Goal: Use online tool/utility: Use online tool/utility

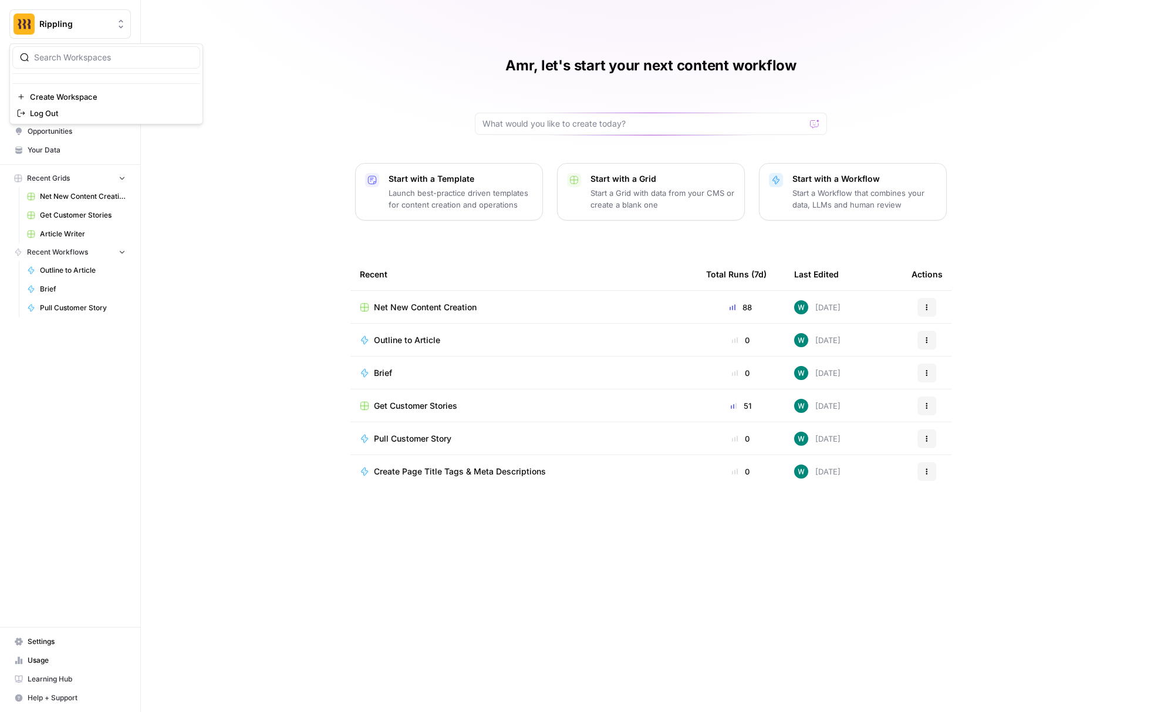
click at [70, 26] on span "Rippling" at bounding box center [74, 24] width 71 height 12
type input "nike"
click at [79, 62] on input "search" at bounding box center [113, 58] width 158 height 12
paste input "nike"
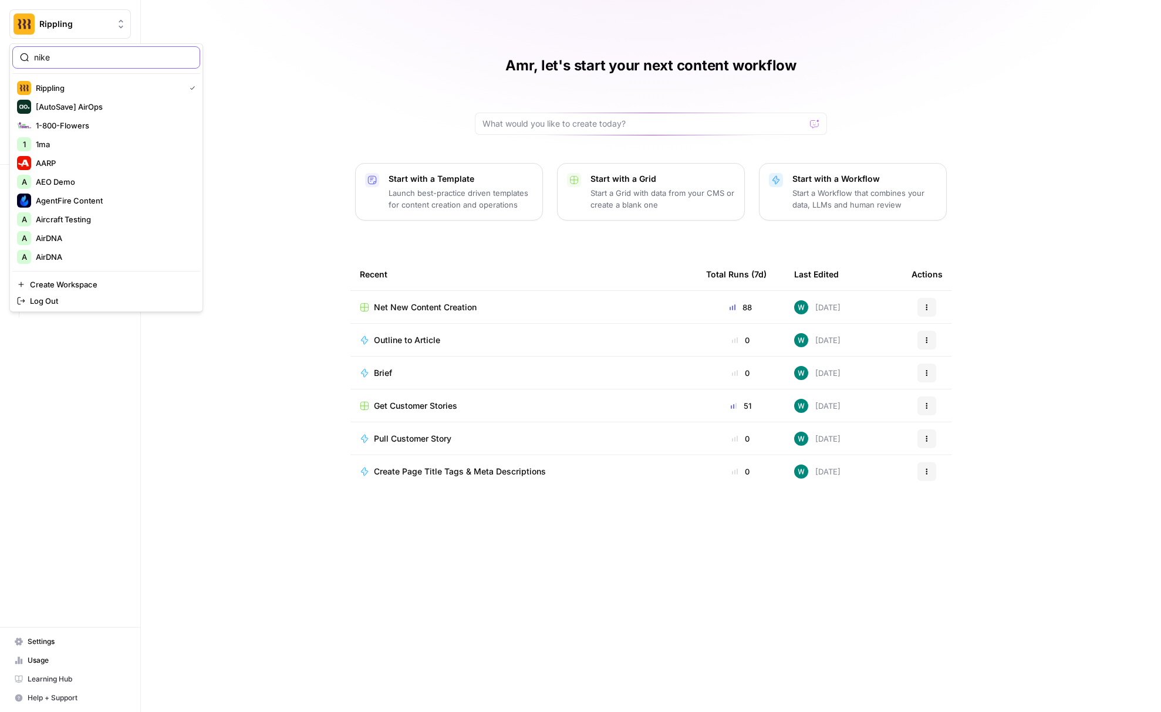
type input "nike"
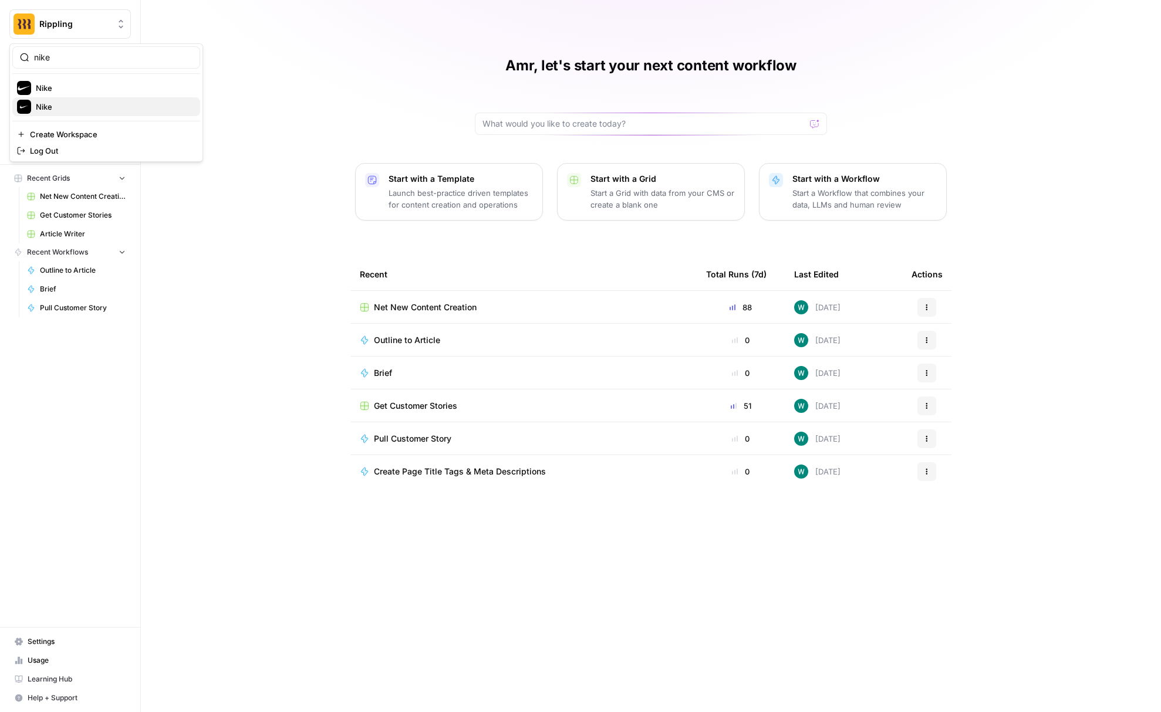
click at [71, 101] on span "Nike" at bounding box center [113, 107] width 155 height 12
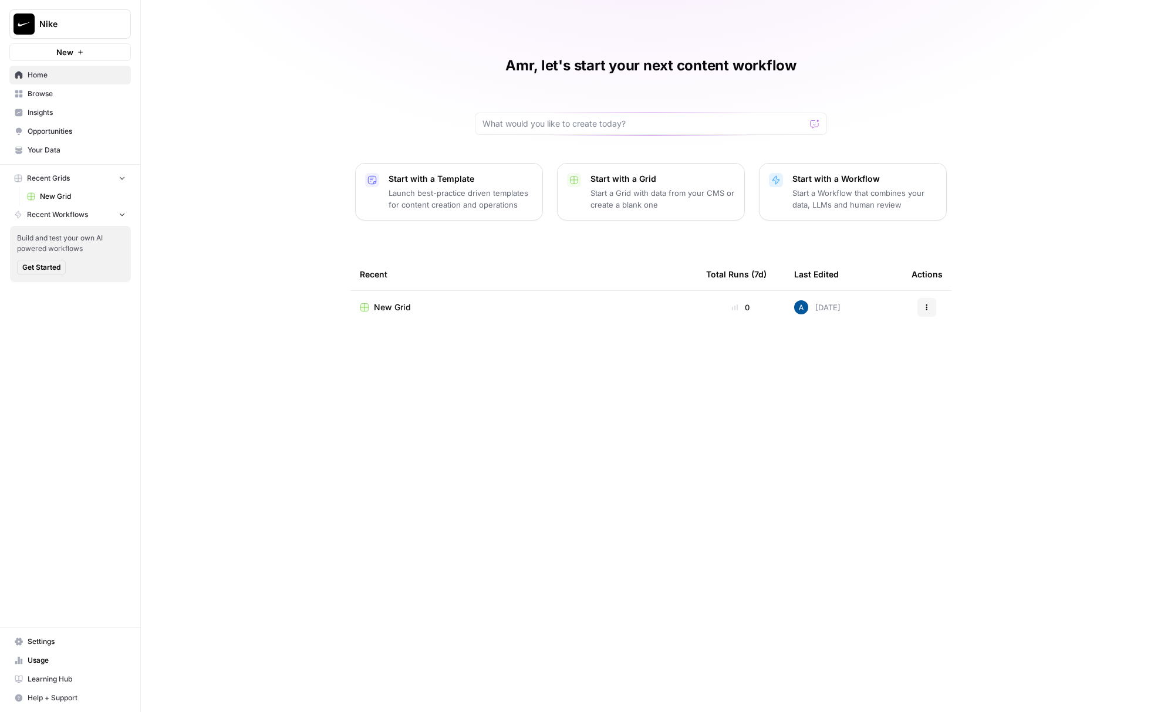
click at [71, 105] on link "Insights" at bounding box center [69, 112] width 121 height 19
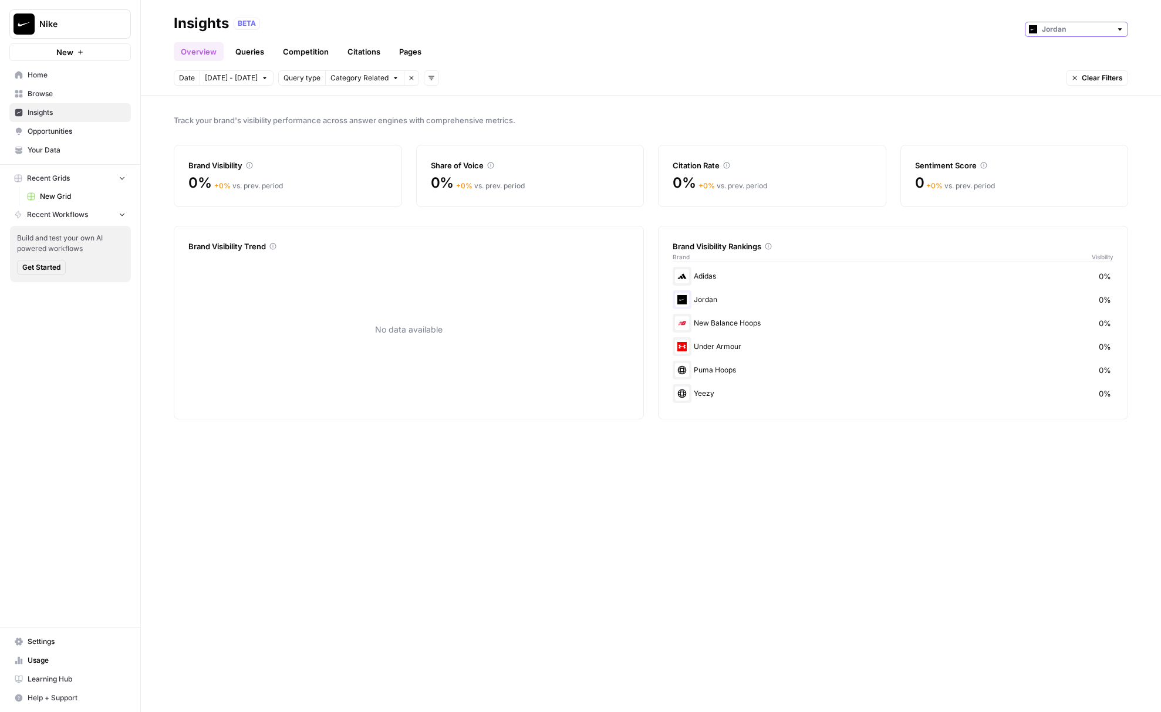
click at [1073, 33] on input "text" at bounding box center [1076, 29] width 69 height 12
click at [1054, 73] on span "Converse" at bounding box center [1080, 72] width 66 height 12
type input "Converse"
click at [1049, 35] on input "text" at bounding box center [1076, 29] width 69 height 12
click at [1040, 56] on img "button" at bounding box center [1038, 55] width 8 height 8
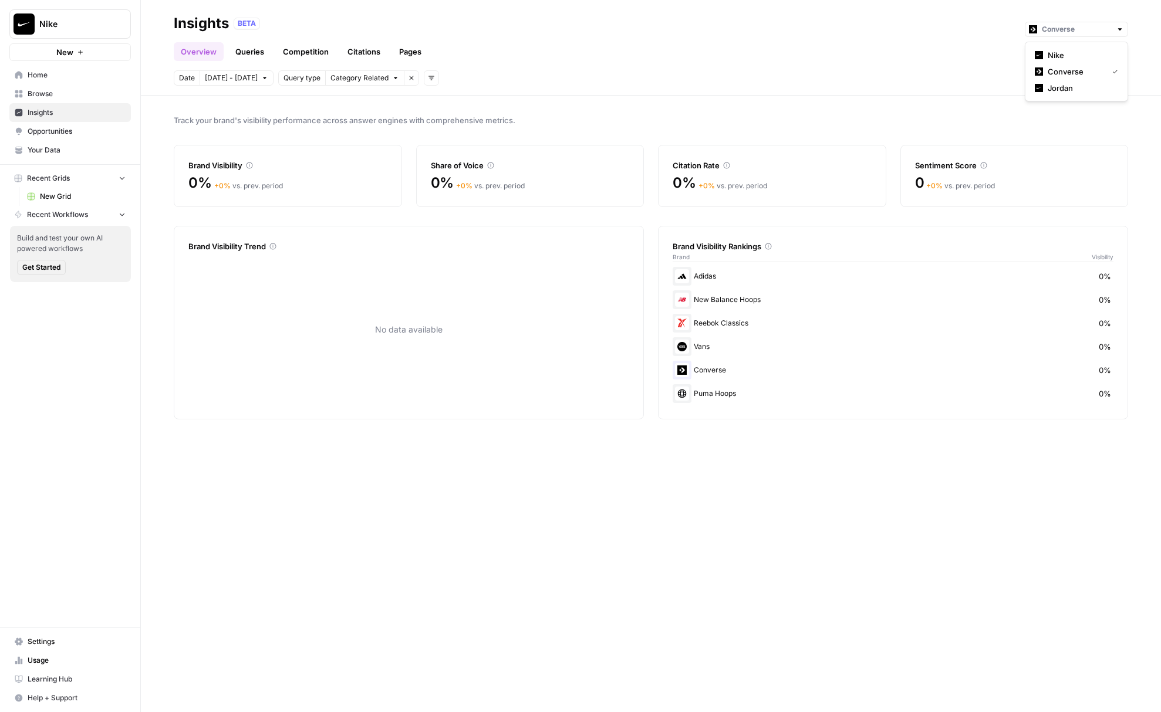
type input "Nike"
click at [242, 46] on link "Queries" at bounding box center [249, 51] width 43 height 19
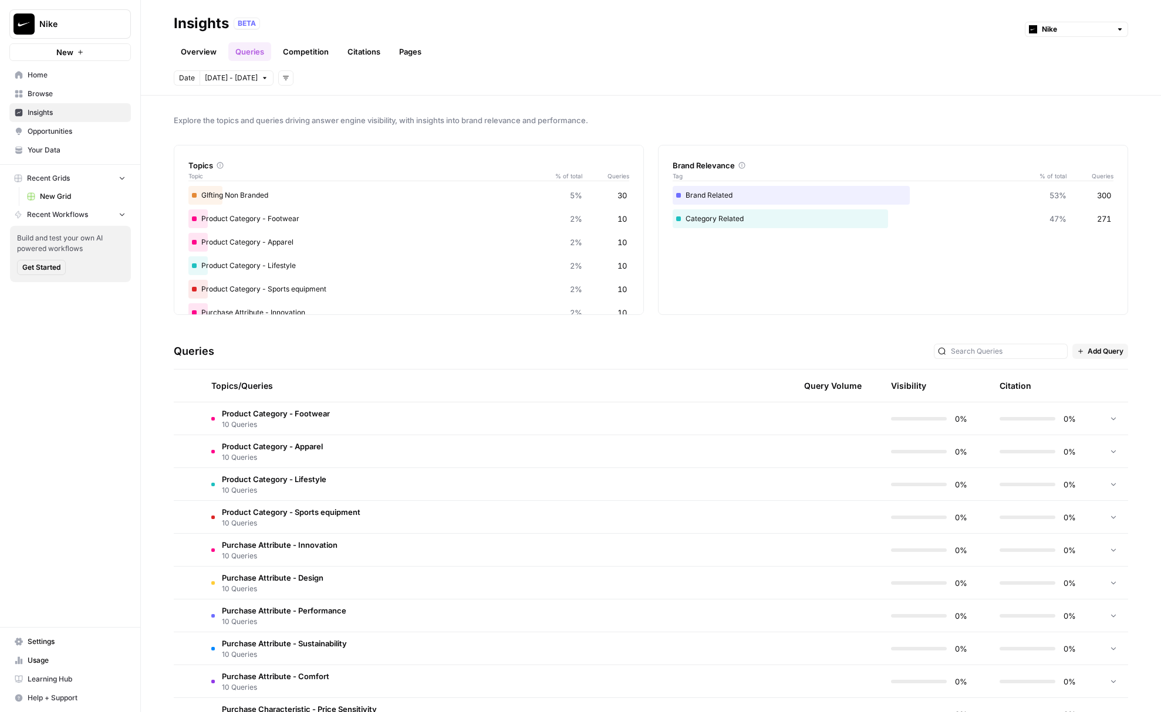
click at [620, 441] on td "Product Category - Apparel 10 Queries" at bounding box center [433, 451] width 462 height 32
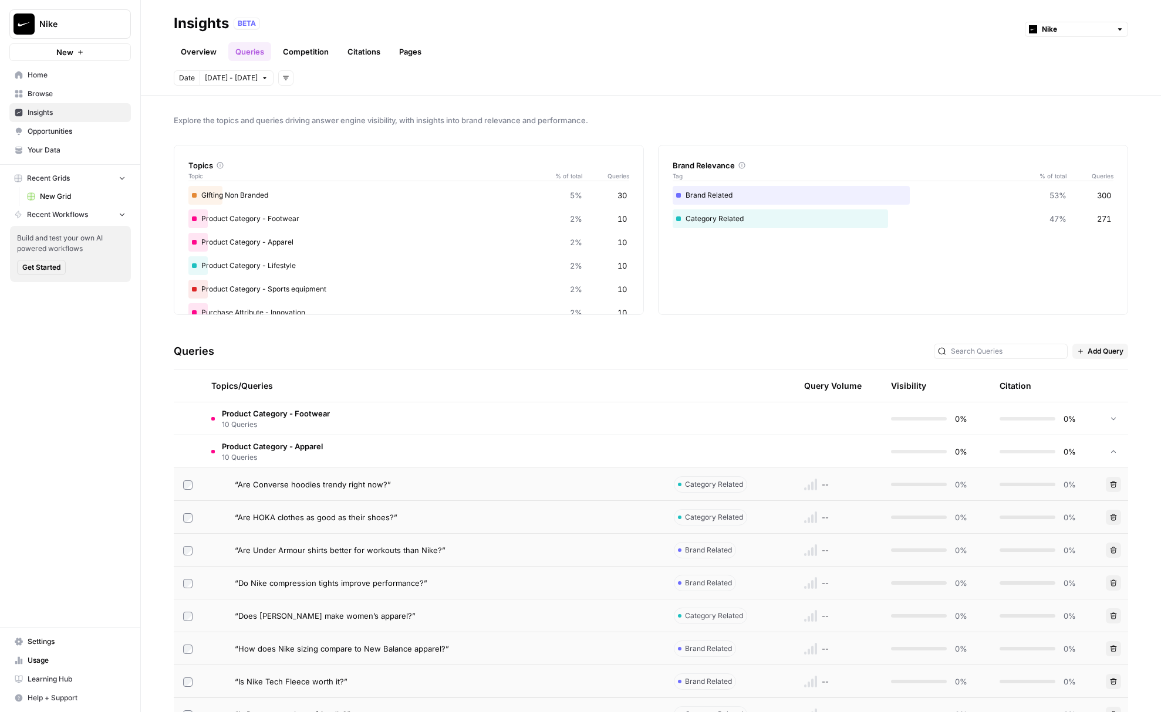
click at [607, 486] on div "“Are Converse hoodies trendy right now?”" at bounding box center [445, 485] width 420 height 12
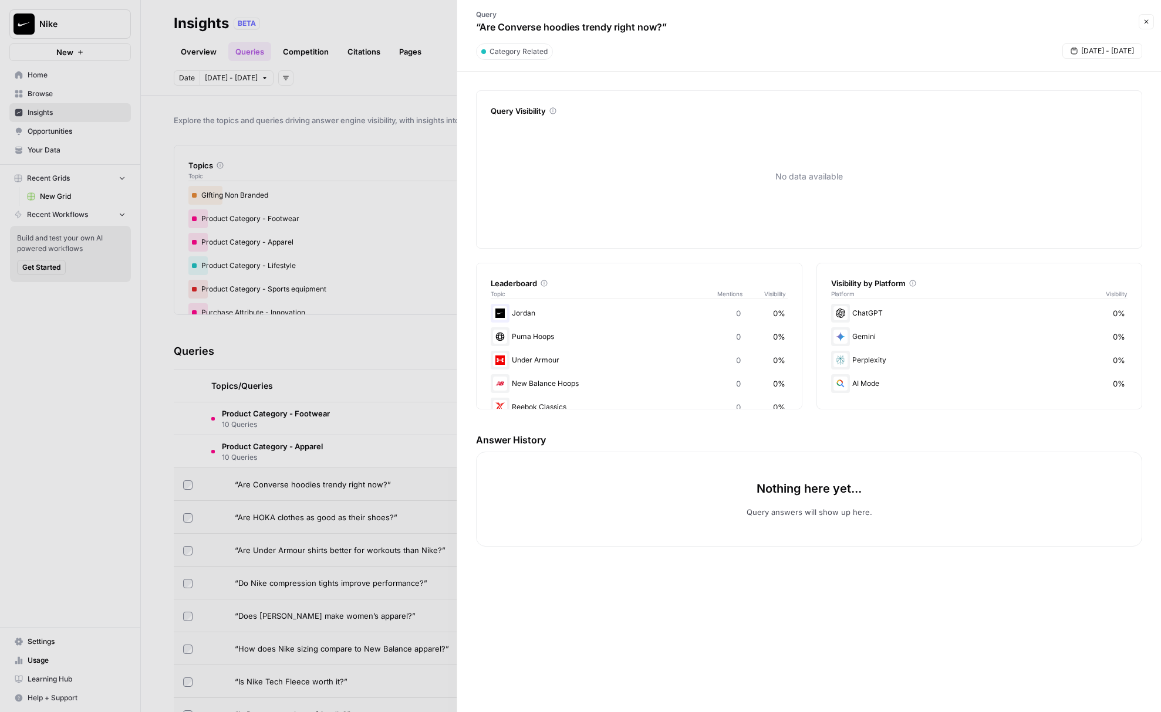
click at [289, 516] on div at bounding box center [580, 356] width 1161 height 712
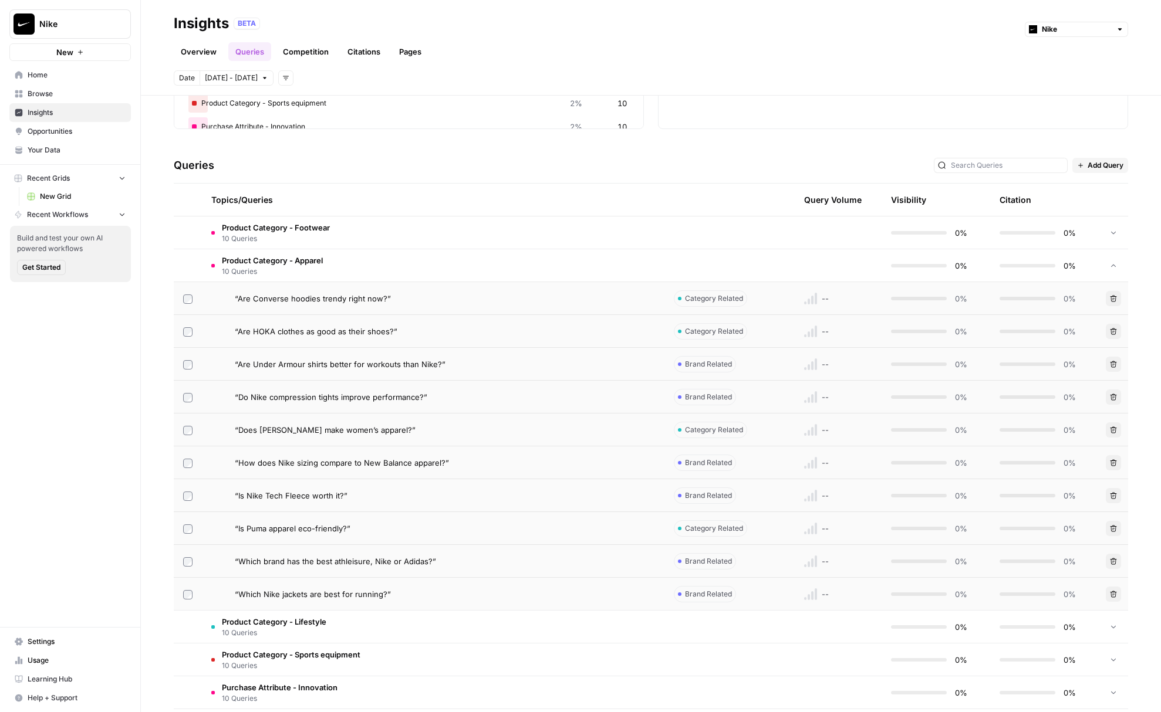
scroll to position [387, 0]
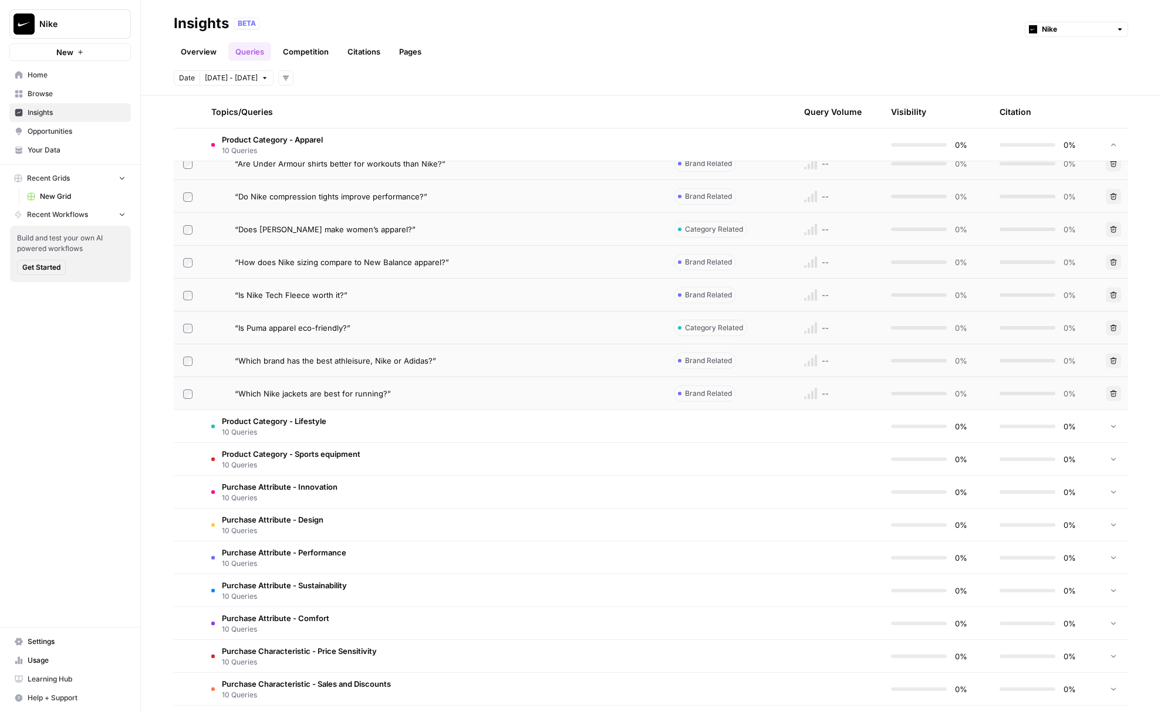
click at [355, 433] on td "Product Category - Lifestyle 10 Queries" at bounding box center [433, 426] width 462 height 32
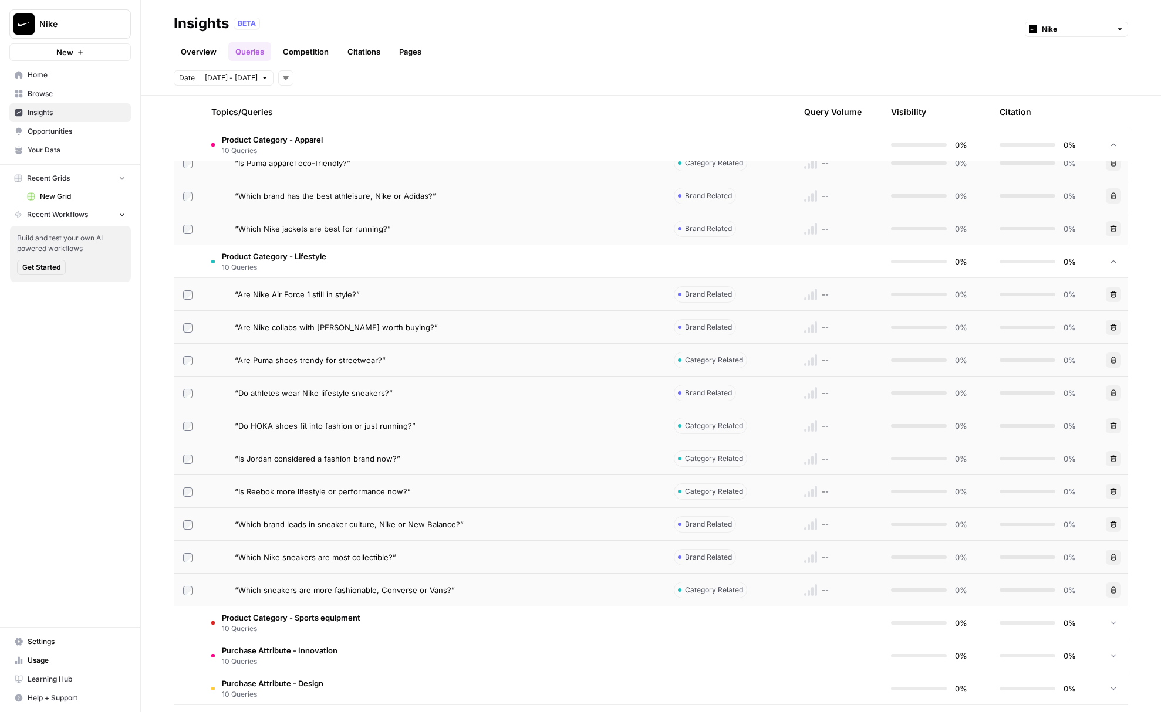
scroll to position [617, 0]
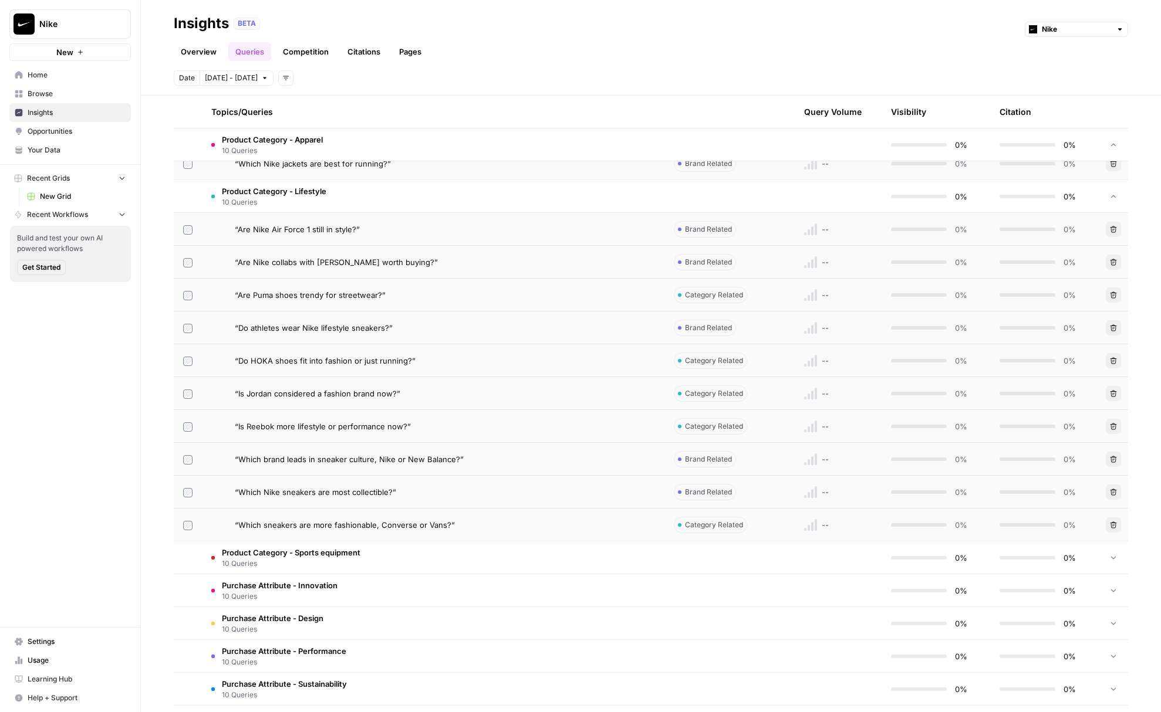
click at [411, 550] on td "Product Category - Sports equipment 10 Queries" at bounding box center [433, 558] width 462 height 32
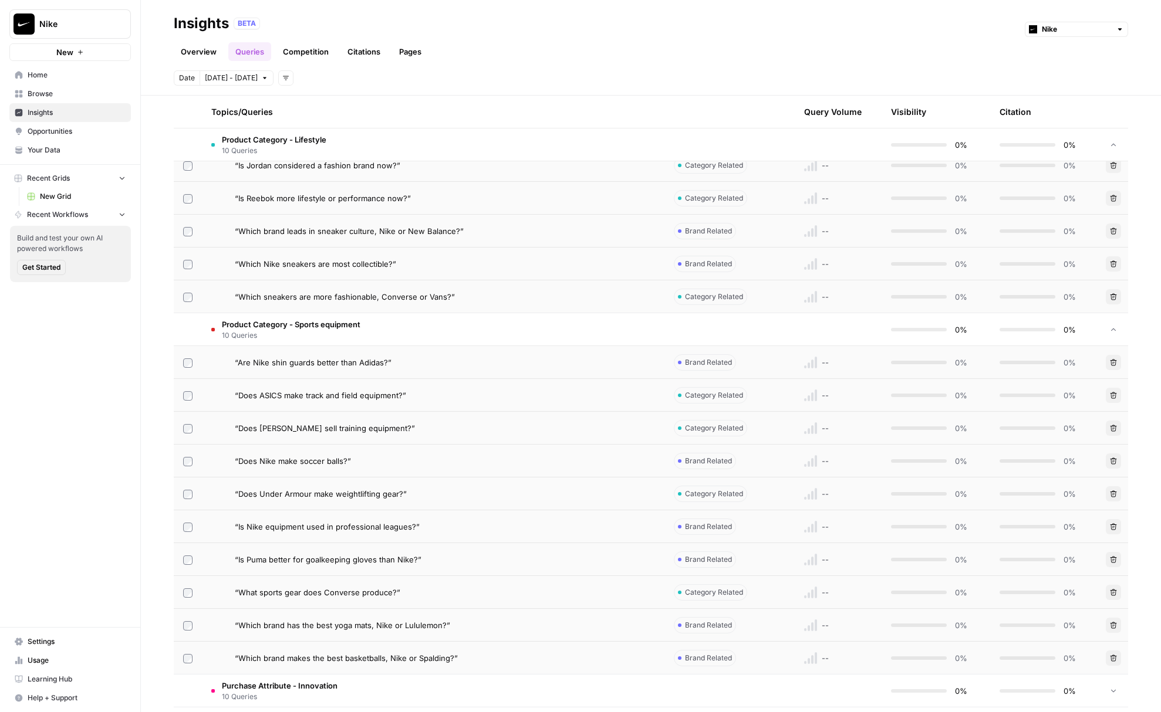
scroll to position [1081, 0]
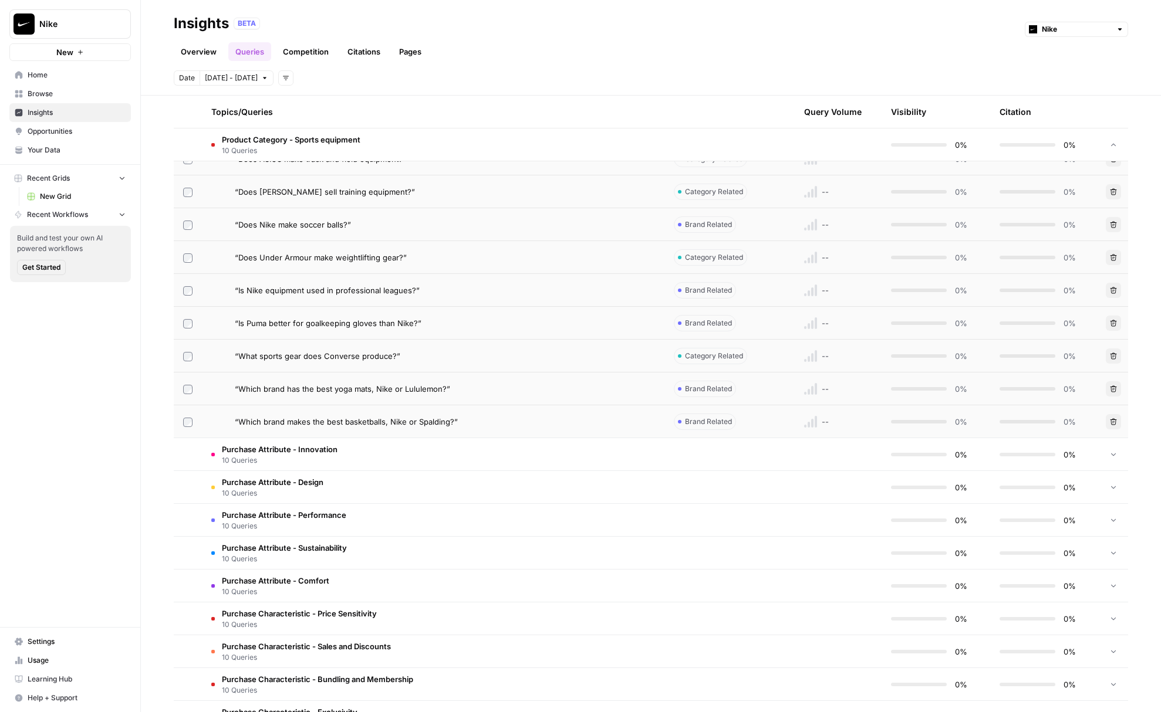
click at [403, 489] on td "Purchase Attribute - Design 10 Queries" at bounding box center [433, 487] width 462 height 32
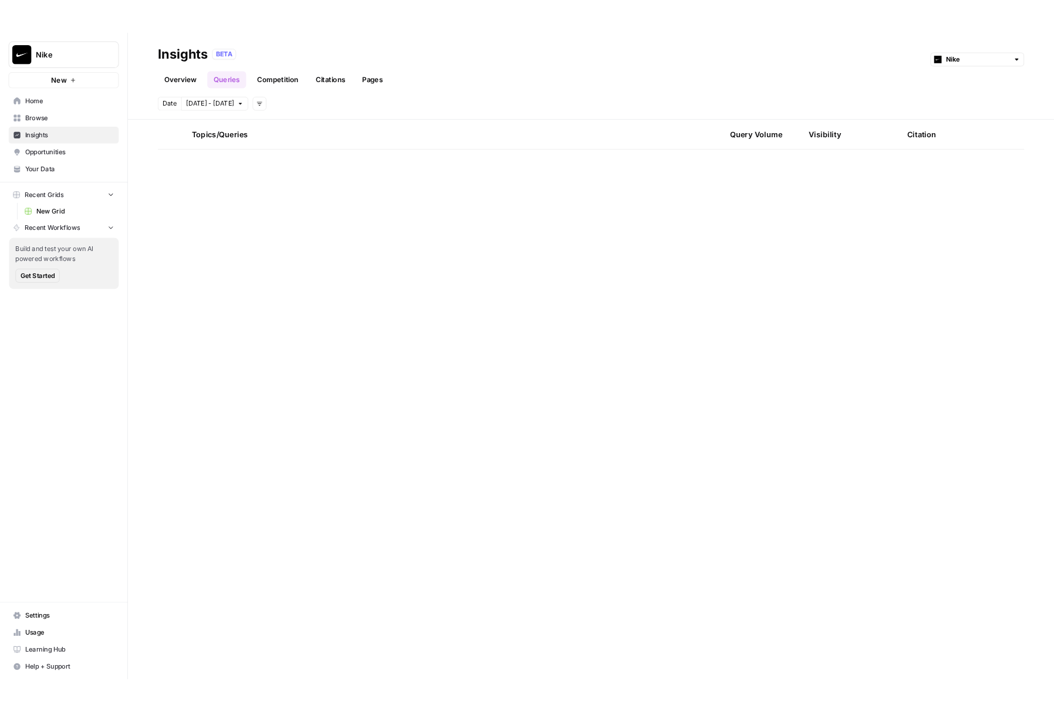
scroll to position [0, 0]
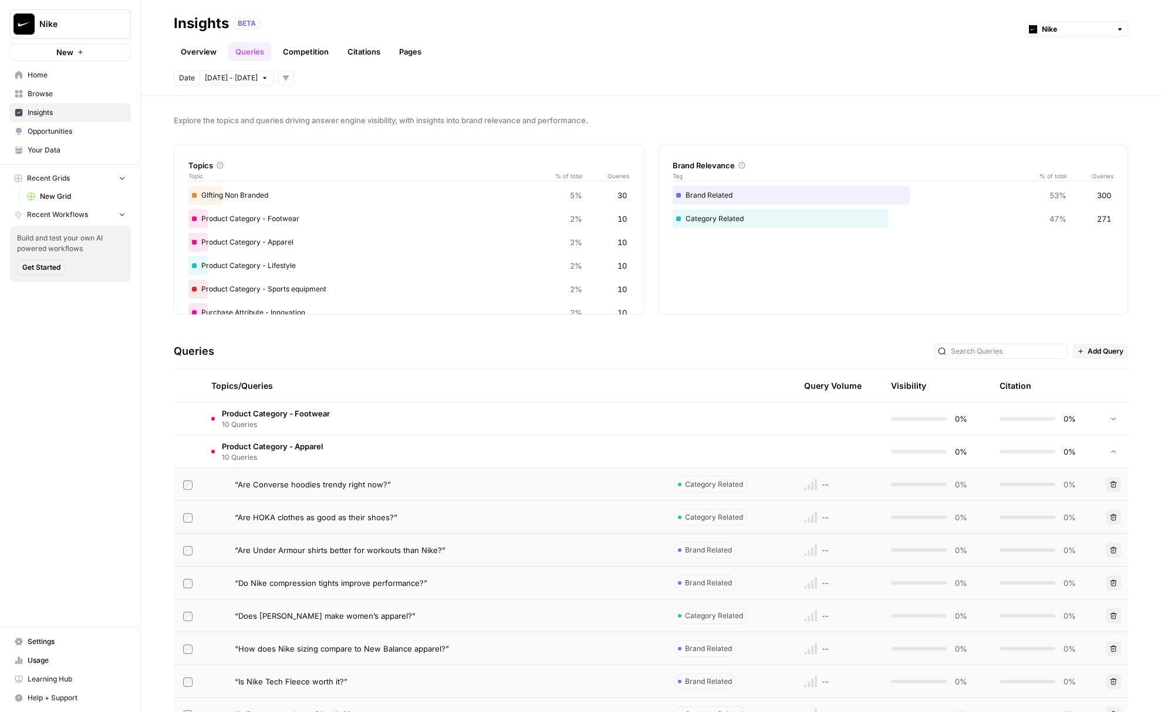
click at [395, 443] on td "Product Category - Apparel 10 Queries" at bounding box center [433, 451] width 462 height 32
click at [380, 489] on td "Product Category - Lifestyle 10 Queries" at bounding box center [433, 484] width 462 height 32
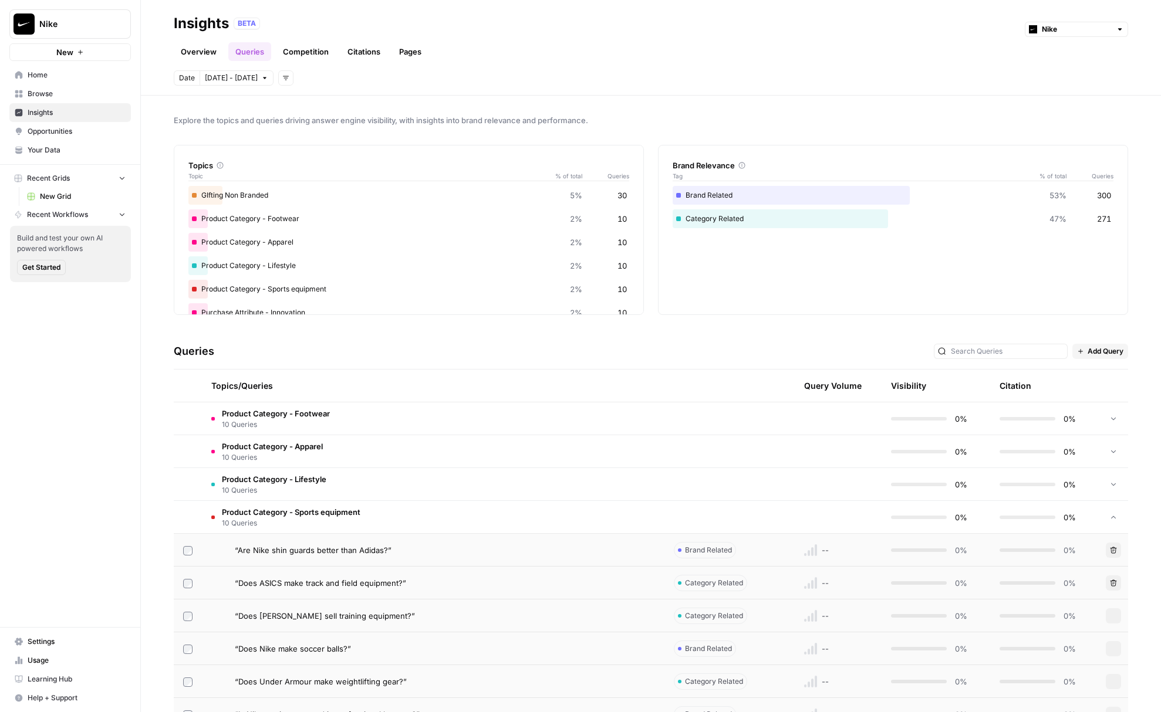
click at [370, 523] on td "Product Category - Sports equipment 10 Queries" at bounding box center [433, 517] width 462 height 32
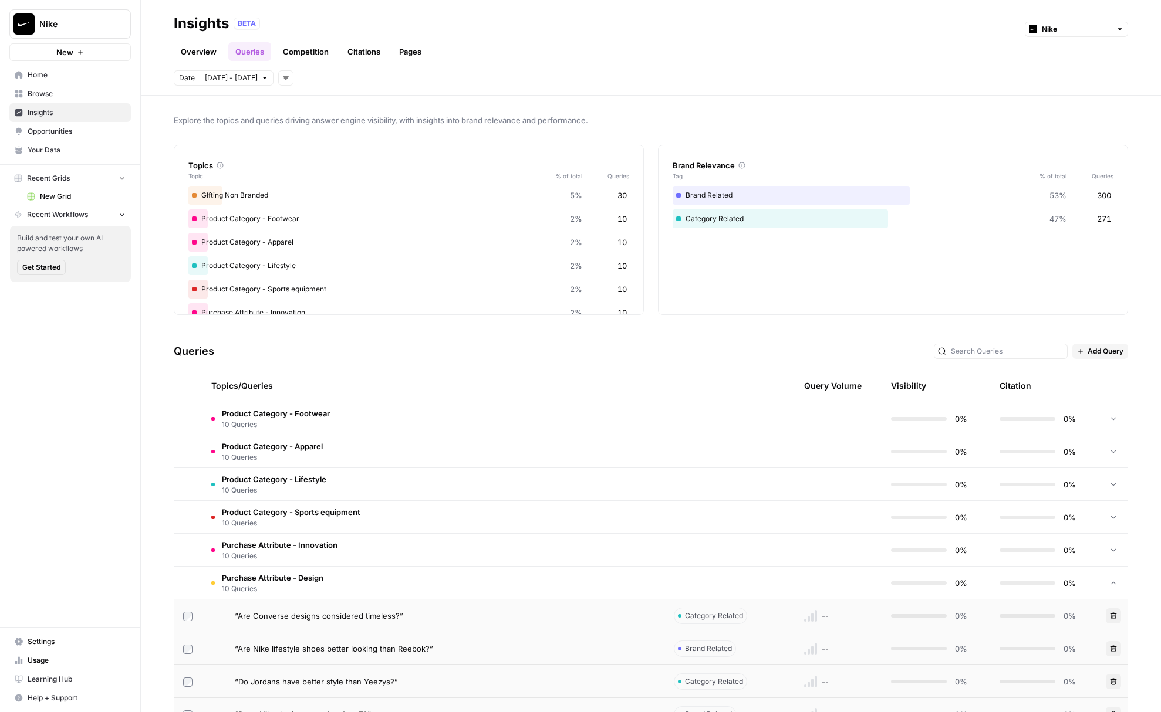
click at [1109, 36] on div "Nike" at bounding box center [1075, 29] width 103 height 15
click at [1071, 87] on span "Jordan" at bounding box center [1080, 88] width 66 height 12
type input "Jordan"
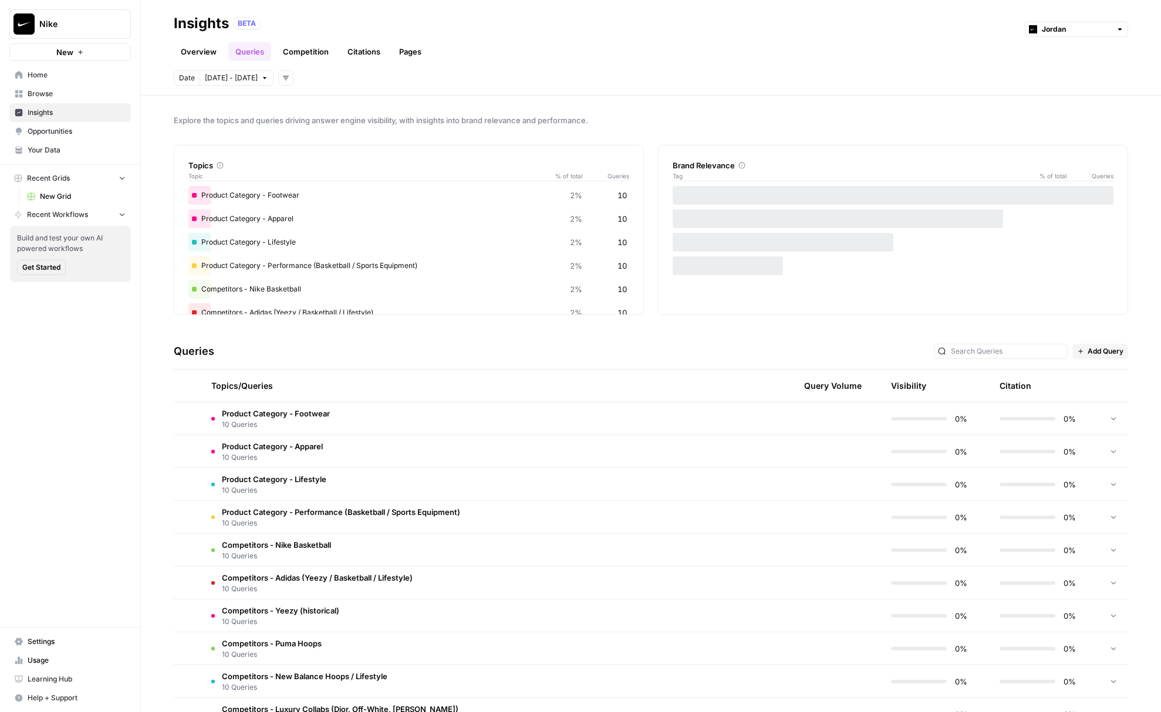
click at [321, 427] on span "10 Queries" at bounding box center [276, 425] width 108 height 11
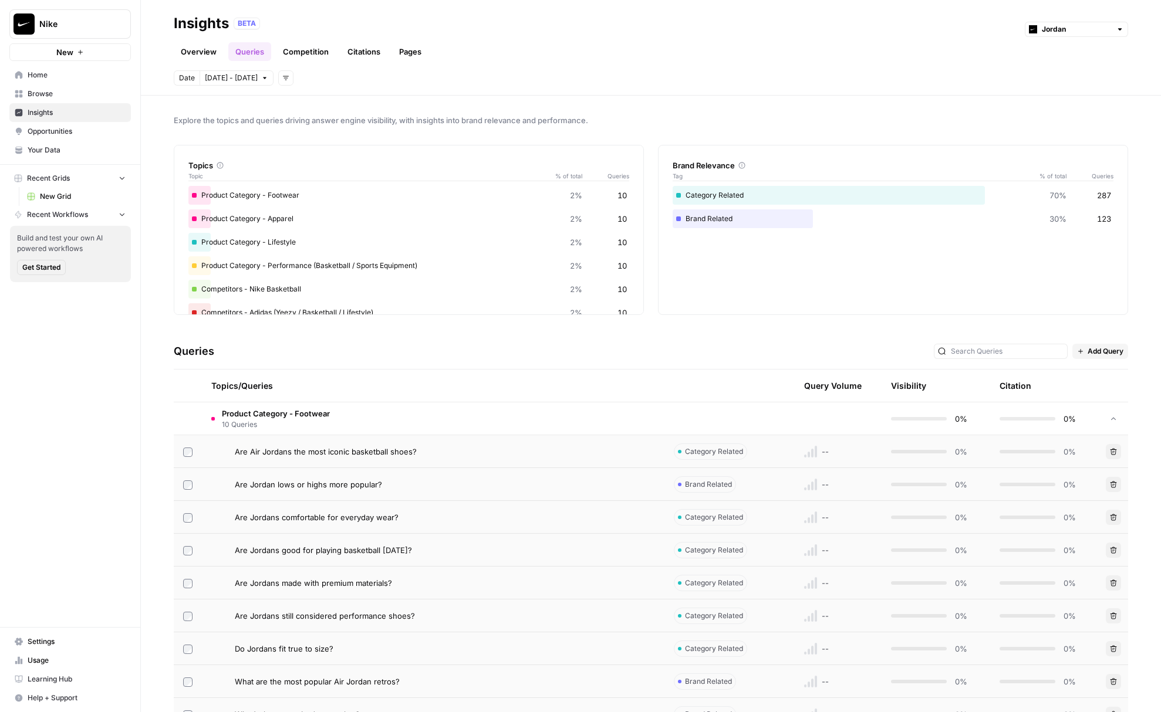
click at [321, 427] on span "10 Queries" at bounding box center [276, 425] width 108 height 11
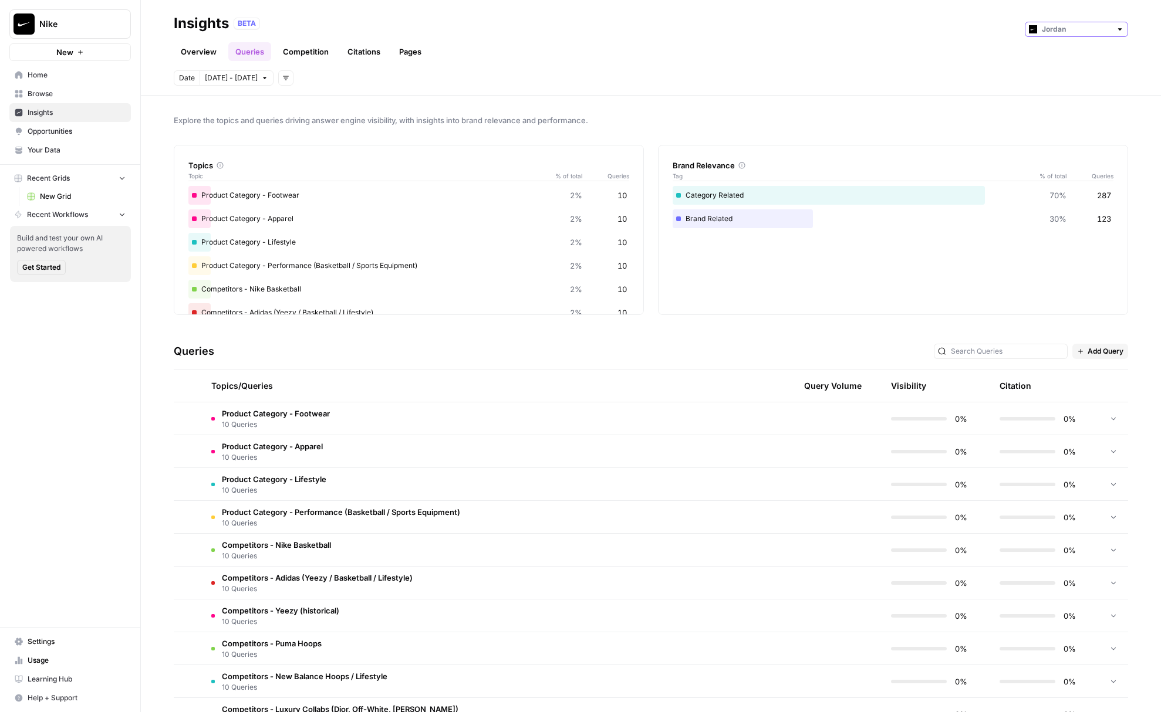
click at [1080, 32] on input "text" at bounding box center [1076, 29] width 69 height 12
click at [1062, 70] on span "Converse" at bounding box center [1080, 72] width 66 height 12
type input "Converse"
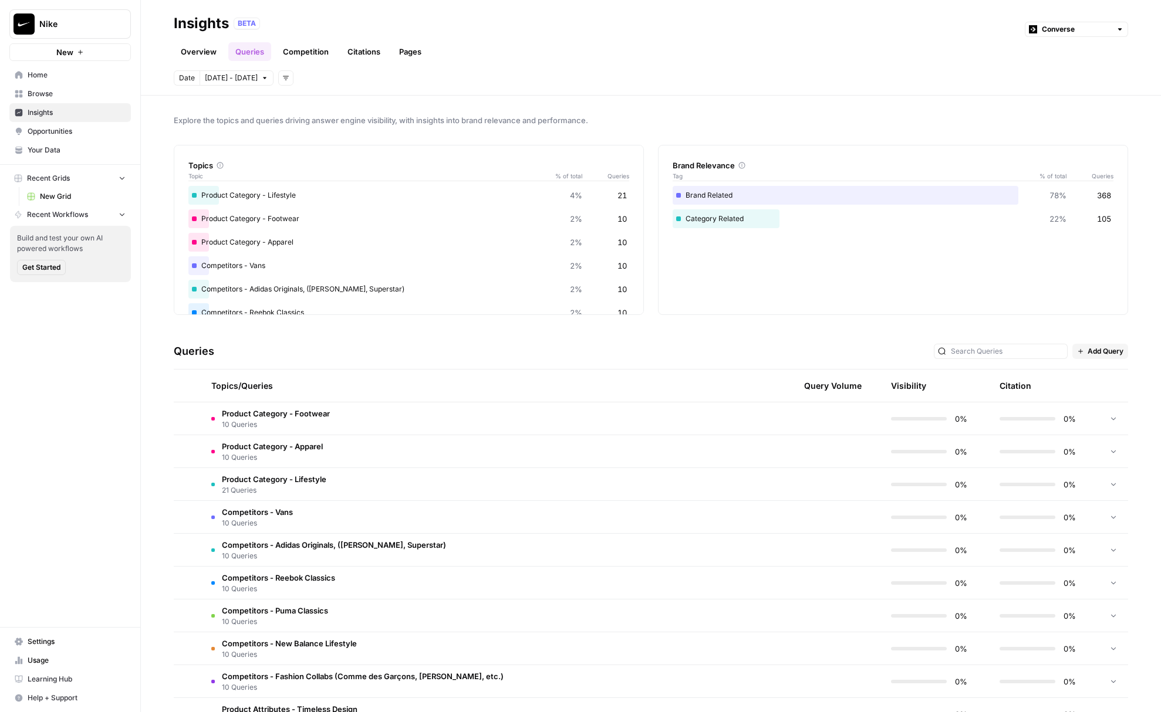
click at [332, 422] on td "Product Category - Footwear 10 Queries" at bounding box center [433, 419] width 462 height 32
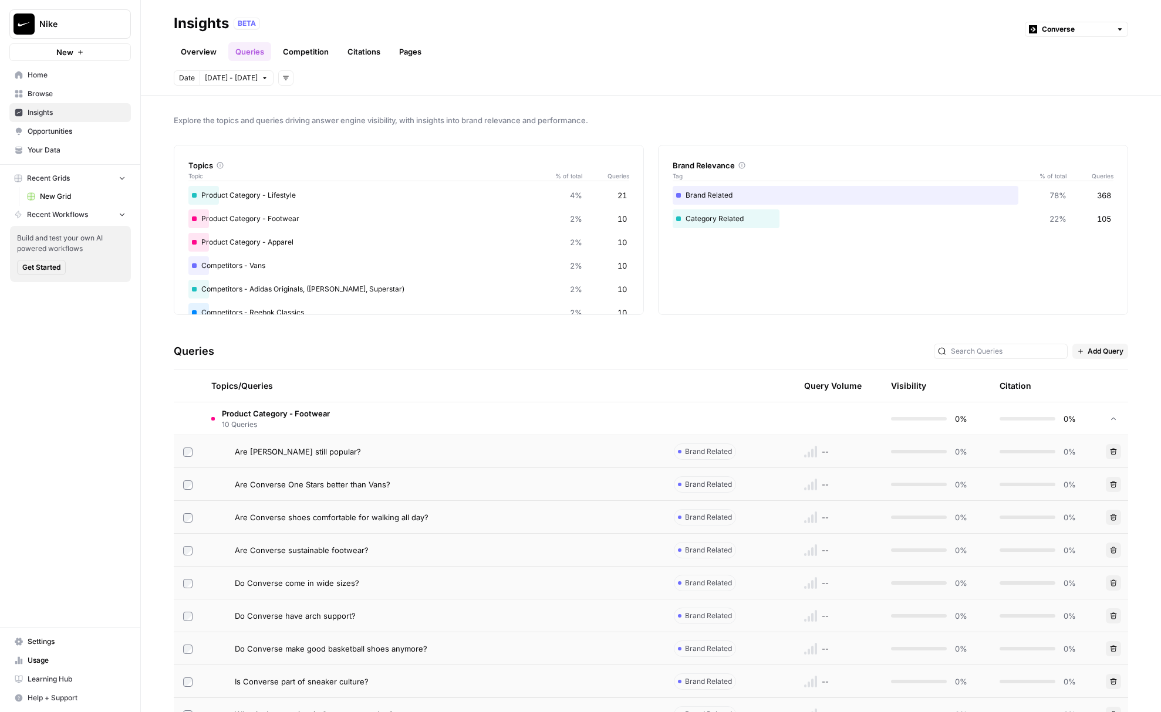
click at [332, 422] on td "Product Category - Footwear 10 Queries" at bounding box center [433, 419] width 462 height 32
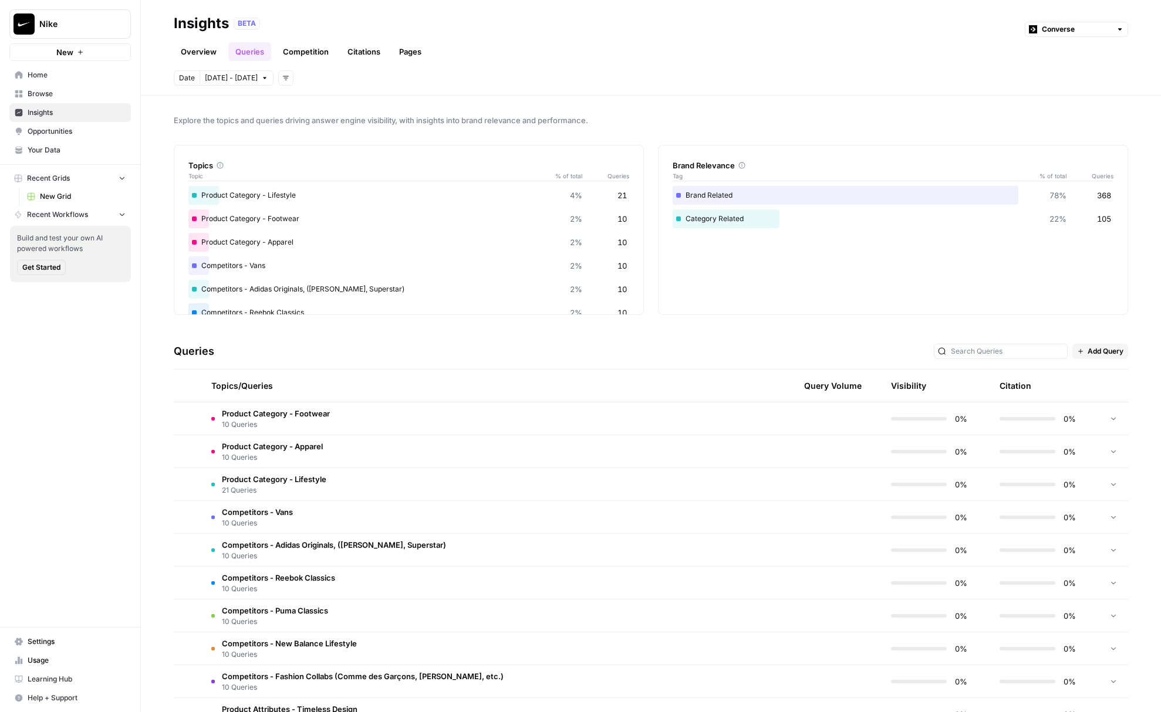
click at [340, 480] on td "Product Category - Lifestyle 21 Queries" at bounding box center [433, 484] width 462 height 32
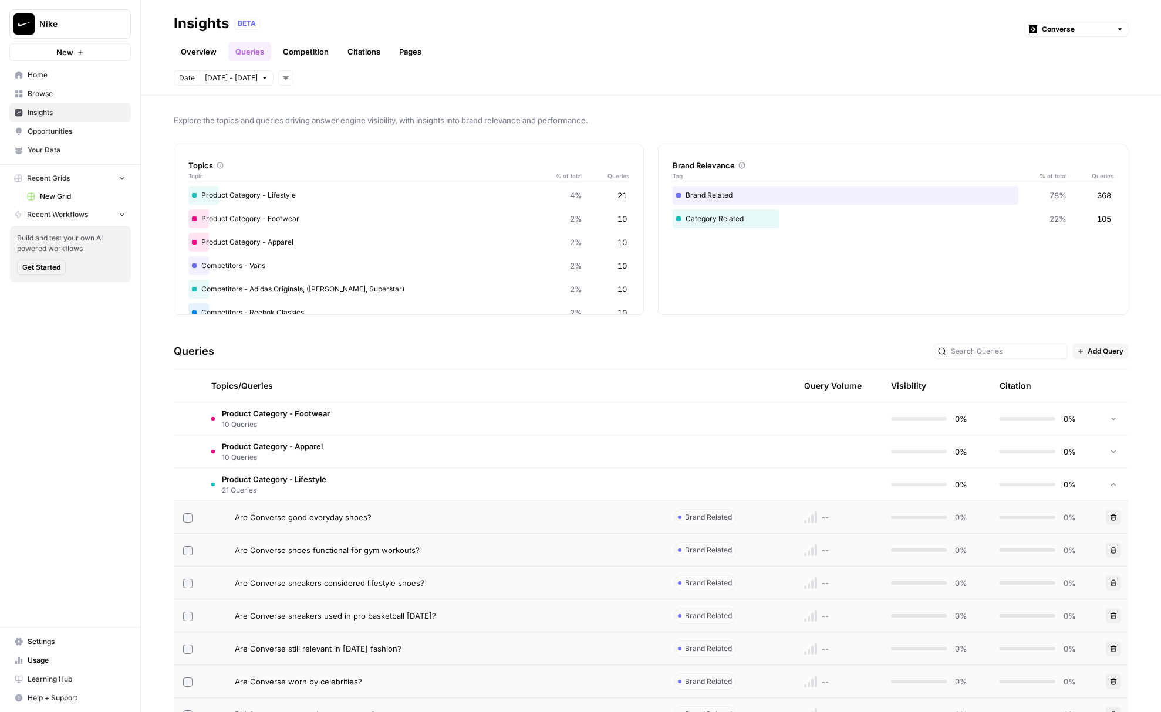
click at [342, 488] on td "Product Category - Lifestyle 21 Queries" at bounding box center [433, 484] width 462 height 32
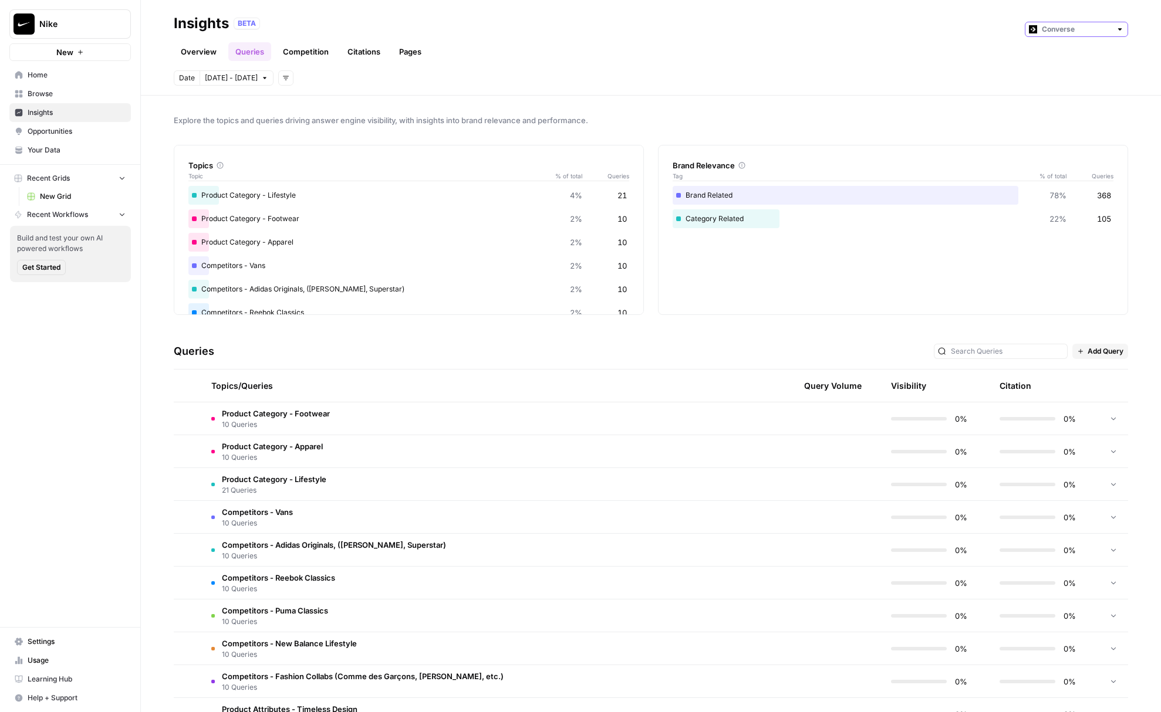
click at [1087, 32] on input "text" at bounding box center [1076, 29] width 69 height 12
click at [1056, 58] on span "Nike" at bounding box center [1080, 55] width 66 height 12
type input "Nike"
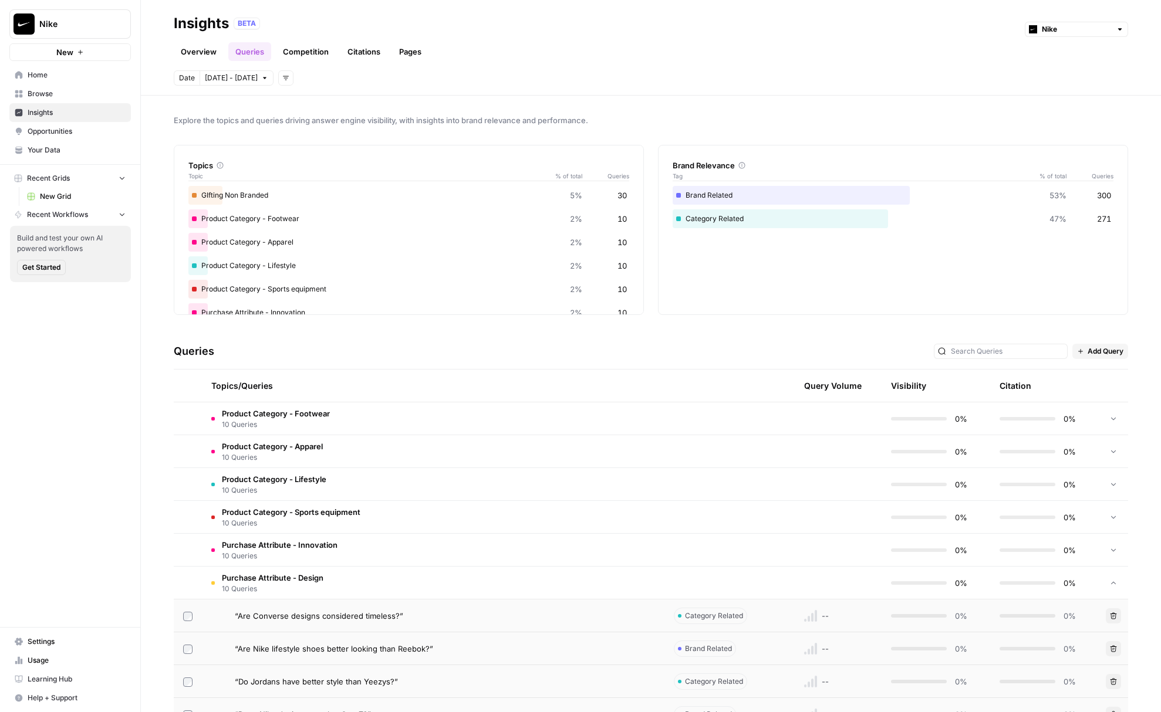
click at [384, 426] on td "Product Category - Footwear 10 Queries" at bounding box center [433, 419] width 462 height 32
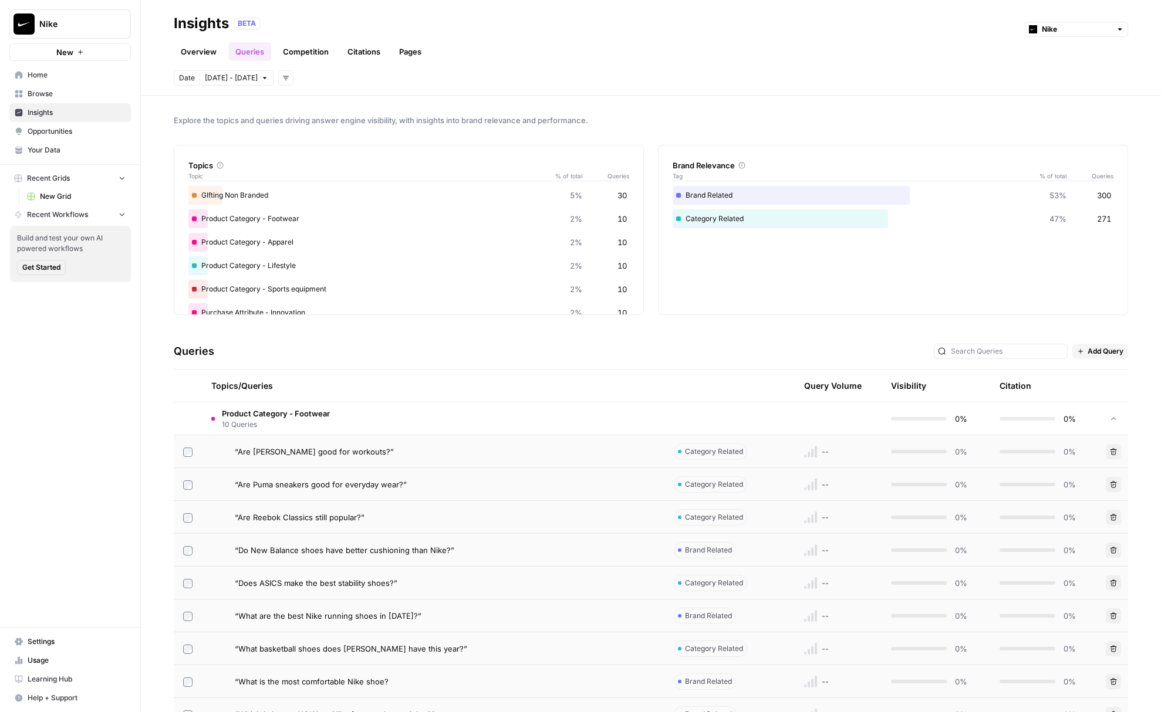
drag, startPoint x: 384, startPoint y: 426, endPoint x: 384, endPoint y: 435, distance: 9.4
click at [384, 425] on td "Product Category - Footwear 10 Queries" at bounding box center [433, 419] width 462 height 32
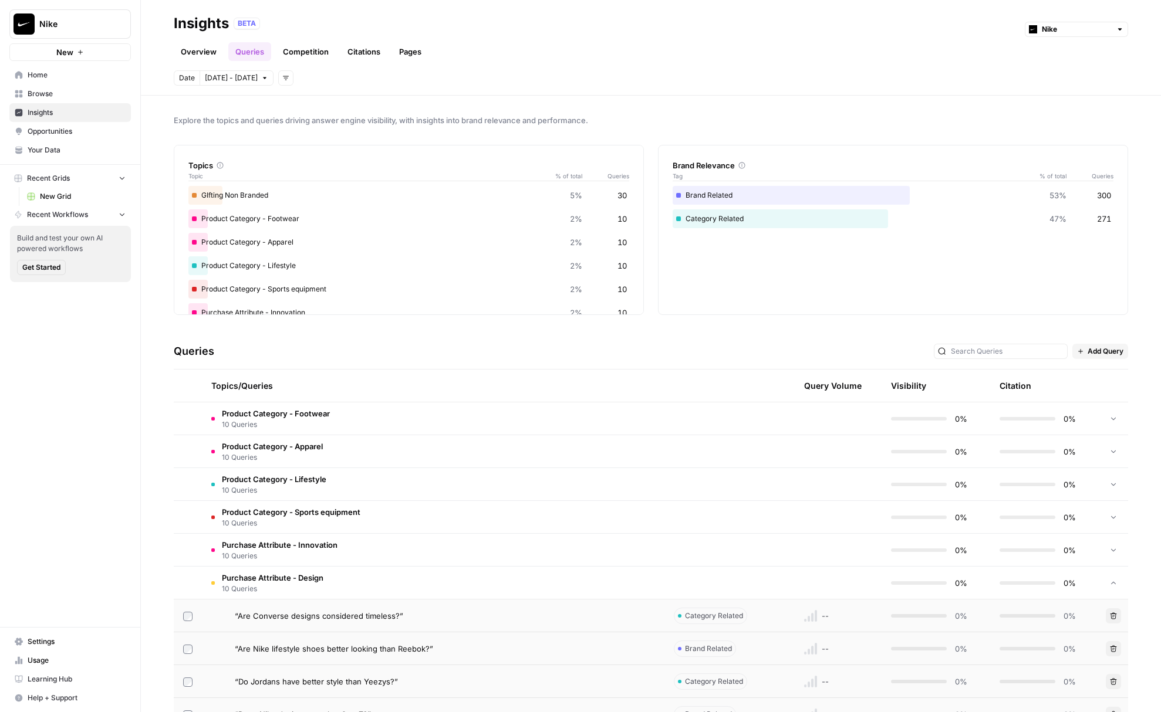
click at [398, 579] on td "Purchase Attribute - Design 10 Queries" at bounding box center [433, 583] width 462 height 32
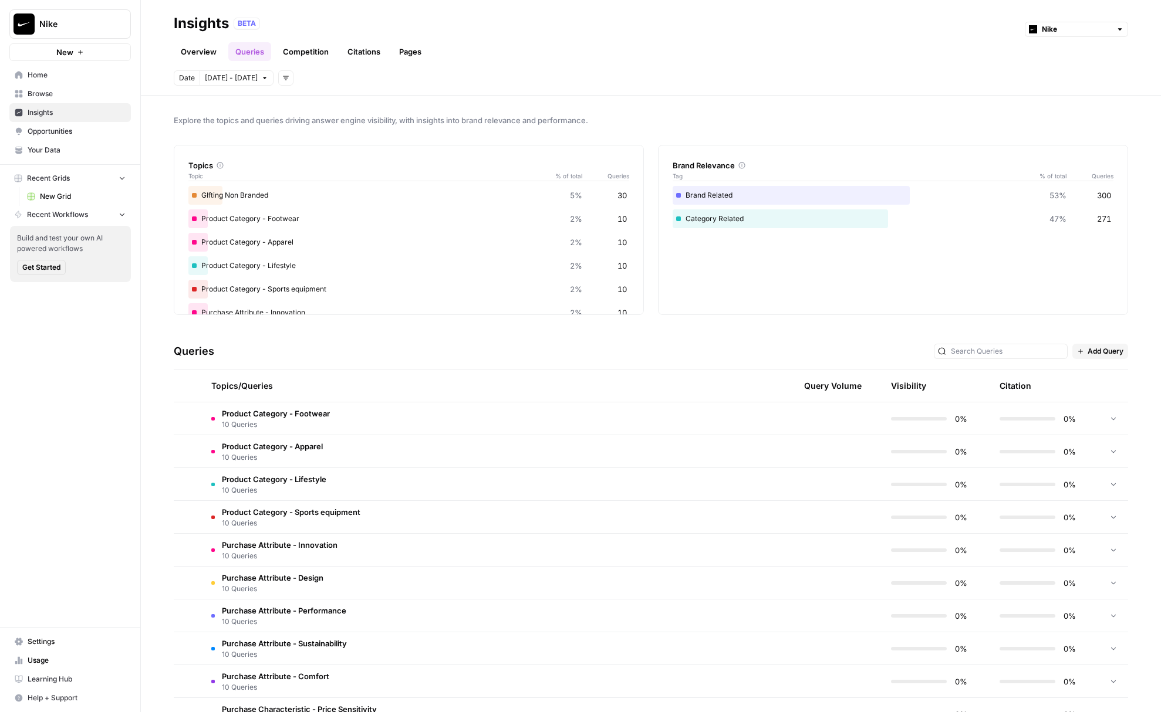
click at [466, 519] on td "Product Category - Sports equipment 10 Queries" at bounding box center [433, 517] width 462 height 32
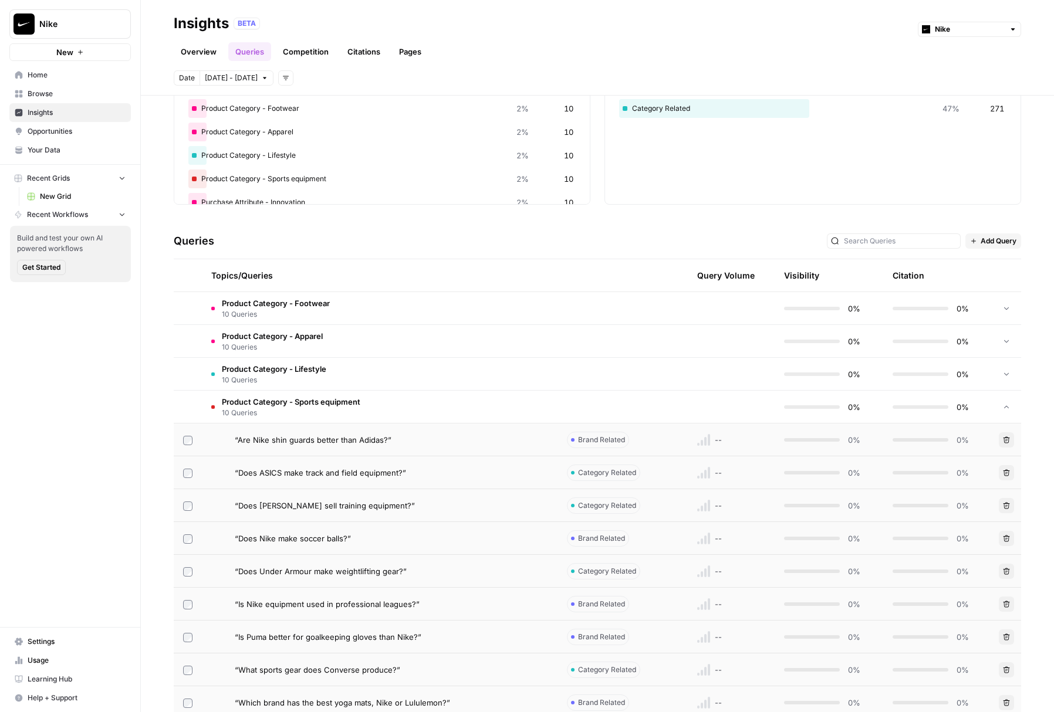
scroll to position [231, 0]
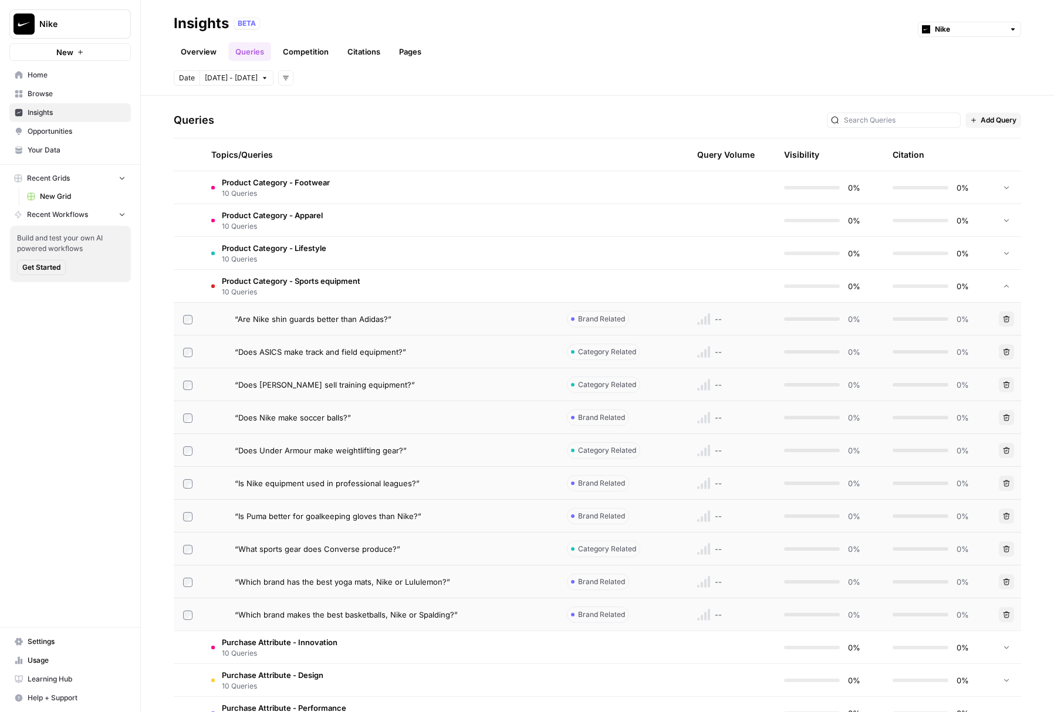
click at [309, 286] on span "Product Category - Sports equipment" at bounding box center [291, 281] width 138 height 12
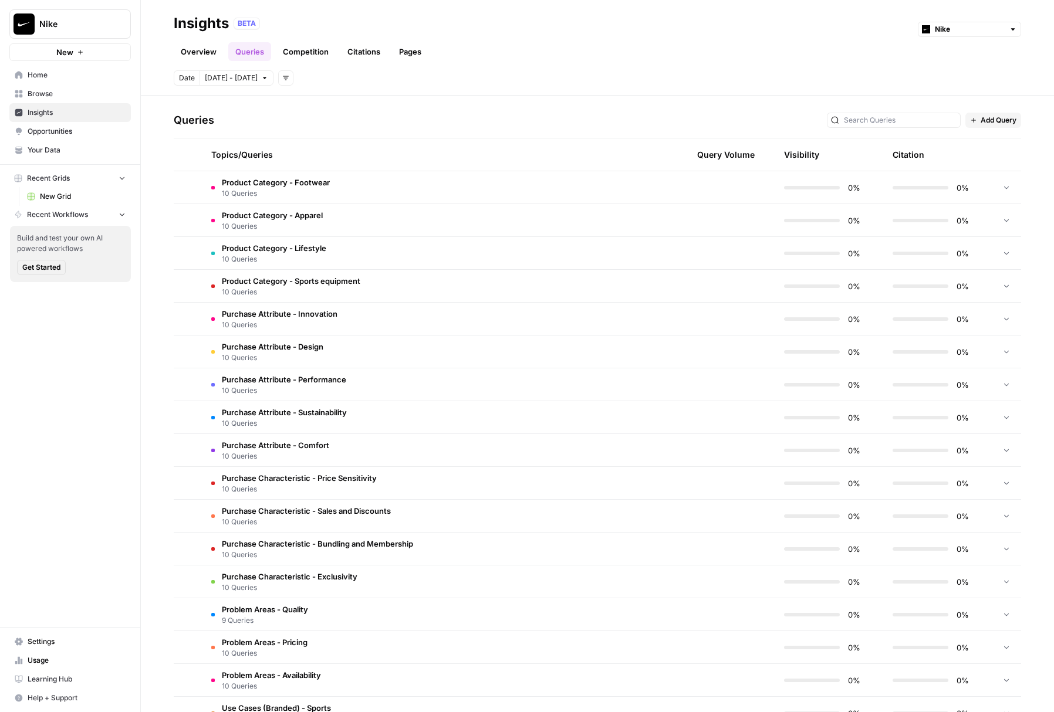
click at [310, 286] on span "Product Category - Sports equipment" at bounding box center [291, 281] width 138 height 12
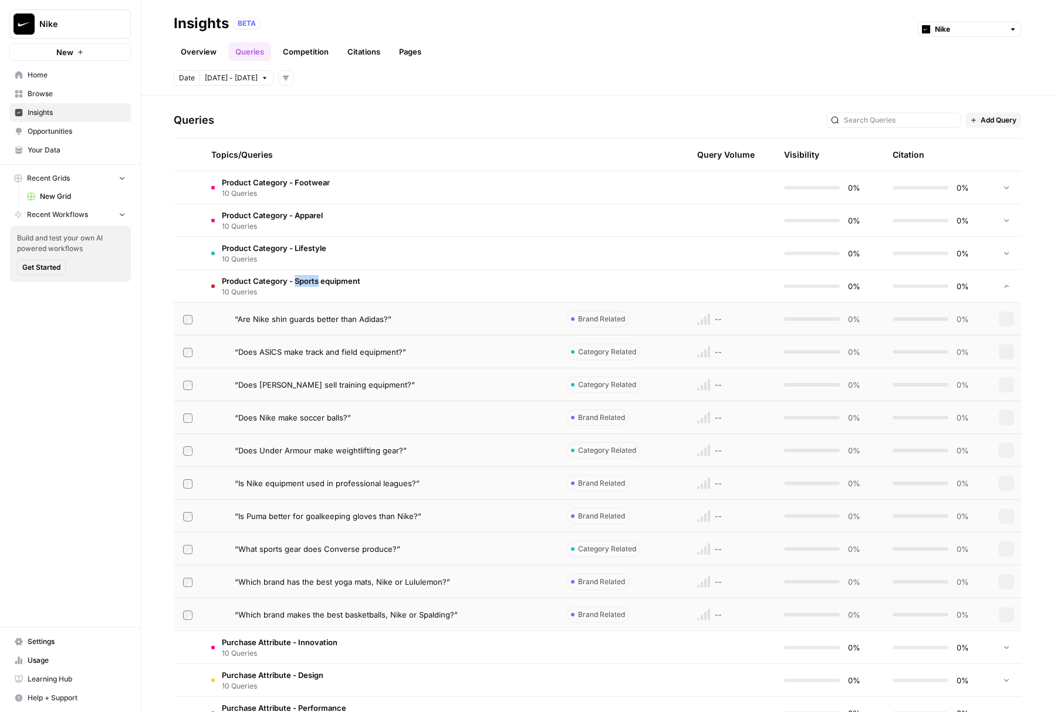
click at [310, 286] on span "Product Category - Sports equipment" at bounding box center [291, 281] width 138 height 12
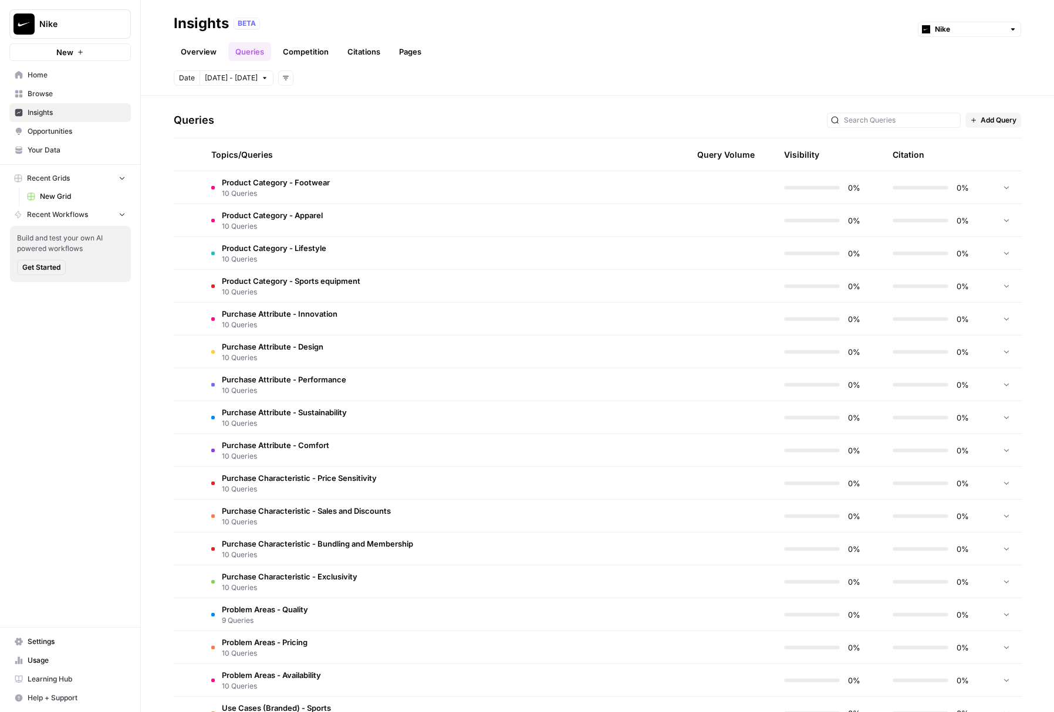
click at [321, 323] on span "10 Queries" at bounding box center [280, 325] width 116 height 11
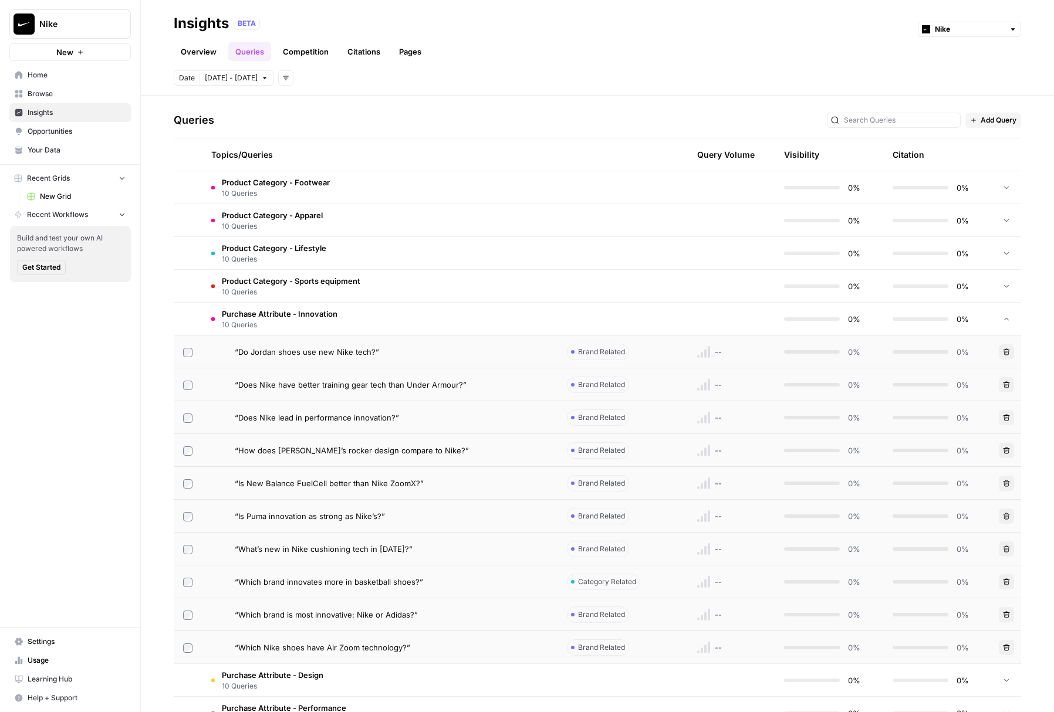
click at [321, 323] on span "10 Queries" at bounding box center [280, 325] width 116 height 11
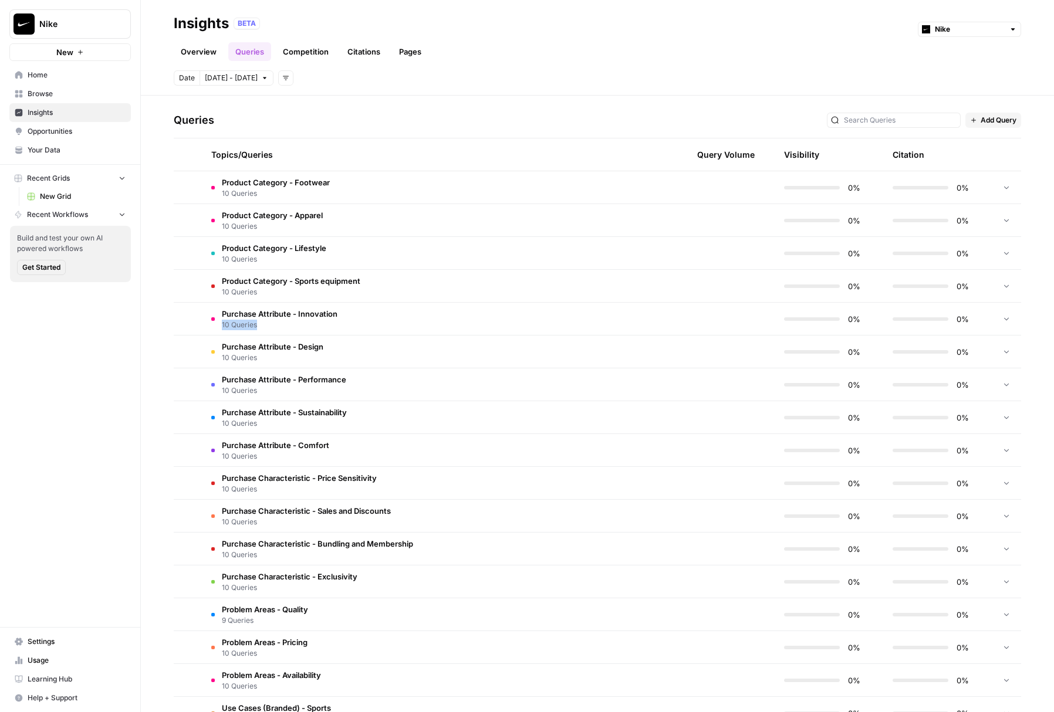
click at [321, 323] on span "10 Queries" at bounding box center [280, 325] width 116 height 11
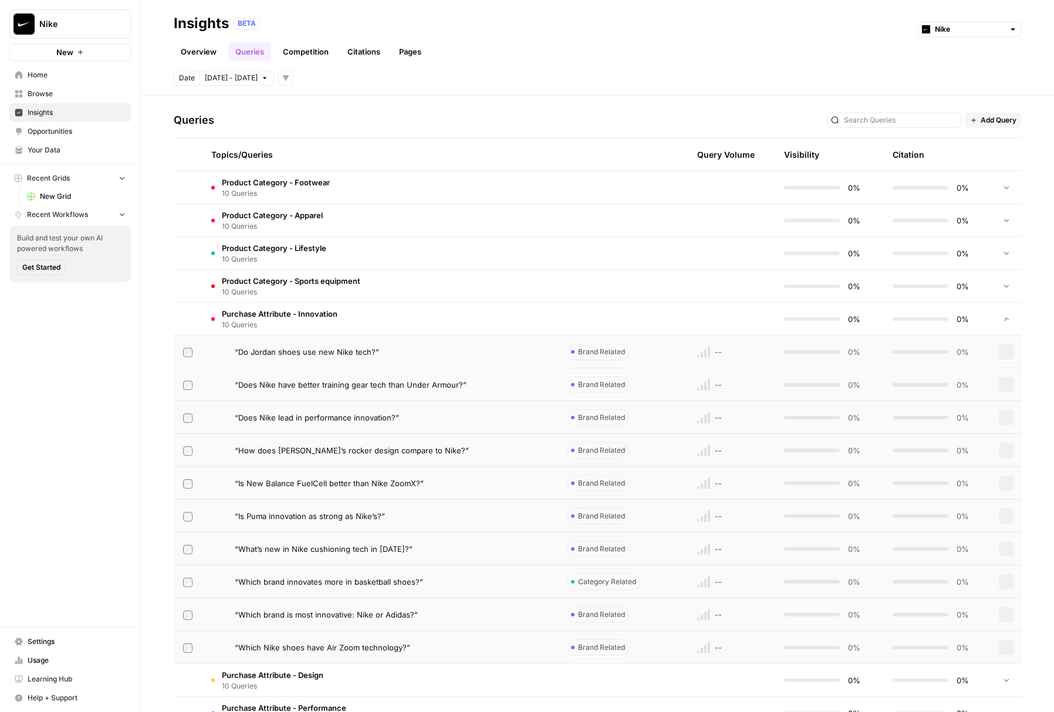
click at [321, 341] on td "“Do Jordan shoes use new Nike tech?”" at bounding box center [380, 352] width 356 height 32
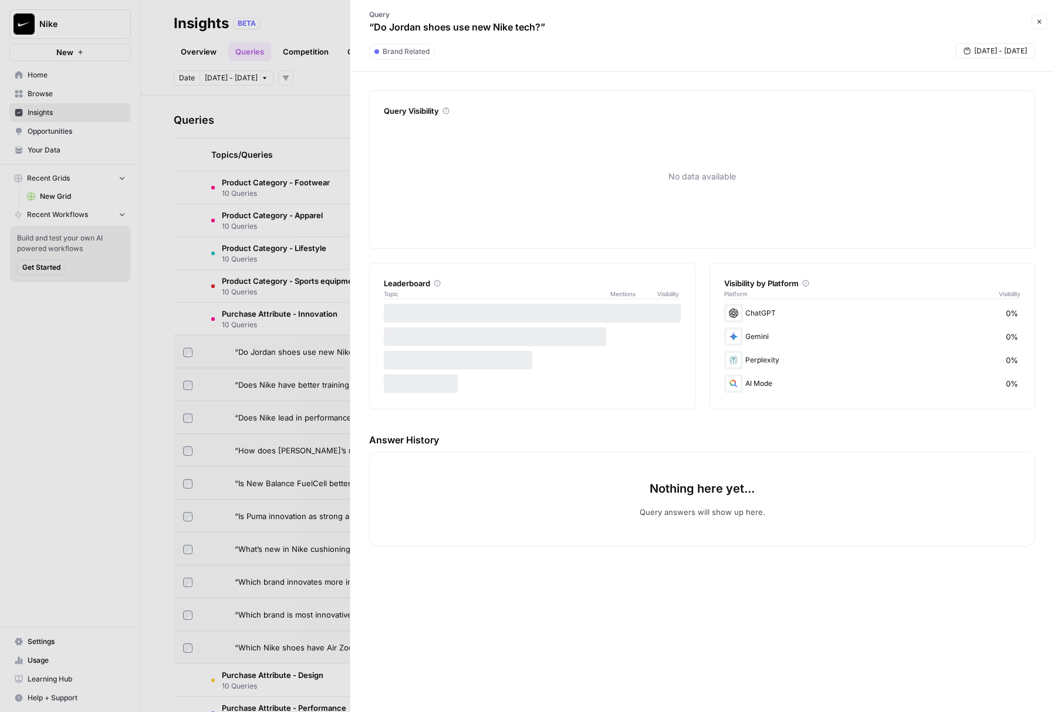
click at [320, 330] on div at bounding box center [527, 356] width 1054 height 712
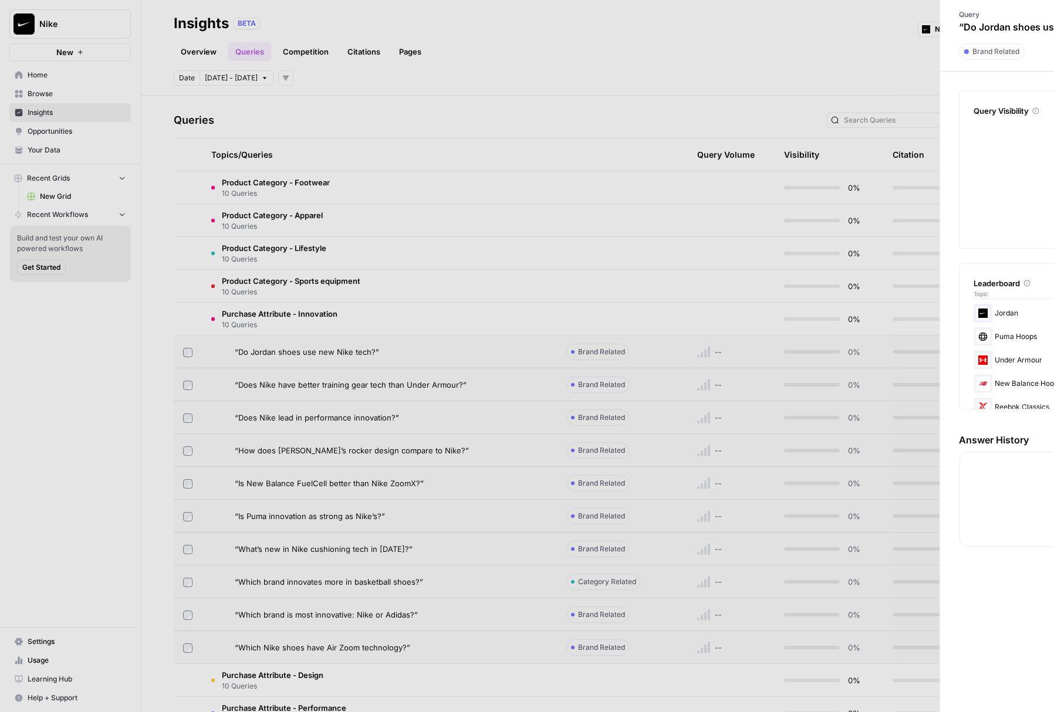
click at [309, 327] on span "10 Queries" at bounding box center [280, 325] width 116 height 11
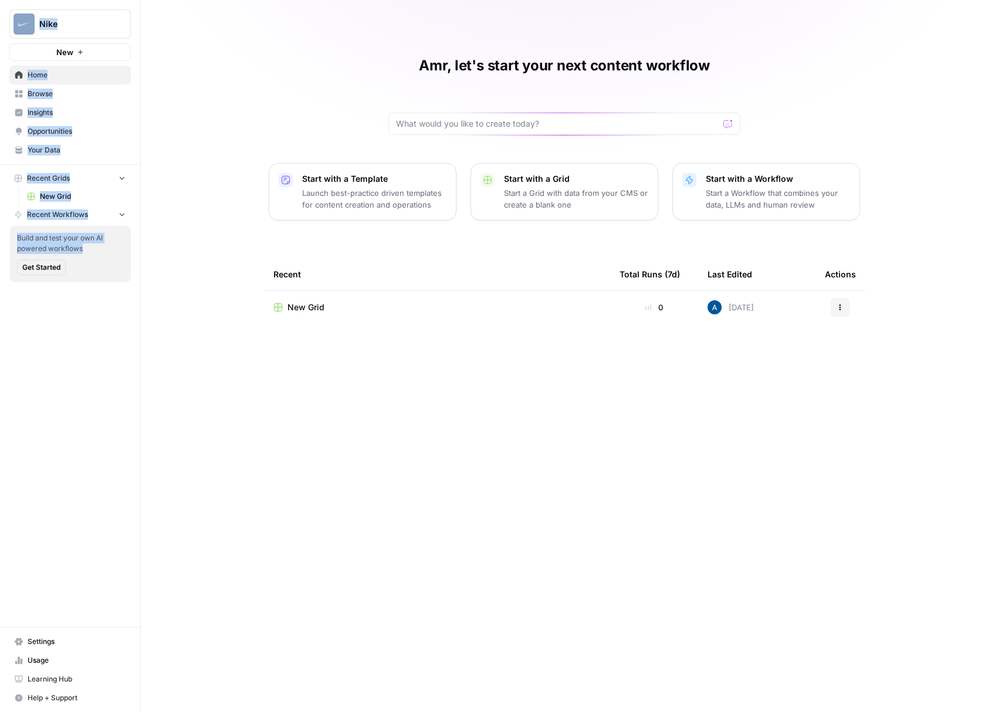
drag, startPoint x: 2, startPoint y: 255, endPoint x: -11, endPoint y: 255, distance: 12.3
click at [0, 255] on html "Nike New Home Browse Insights Opportunities Your Data Recent Grids New Grid Rec…" at bounding box center [494, 356] width 988 height 712
click at [86, 393] on div "Nike New Home Browse Insights Opportunities Your Data Recent Grids New Grid Rec…" at bounding box center [70, 356] width 140 height 712
click at [35, 89] on span "Browse" at bounding box center [77, 94] width 98 height 11
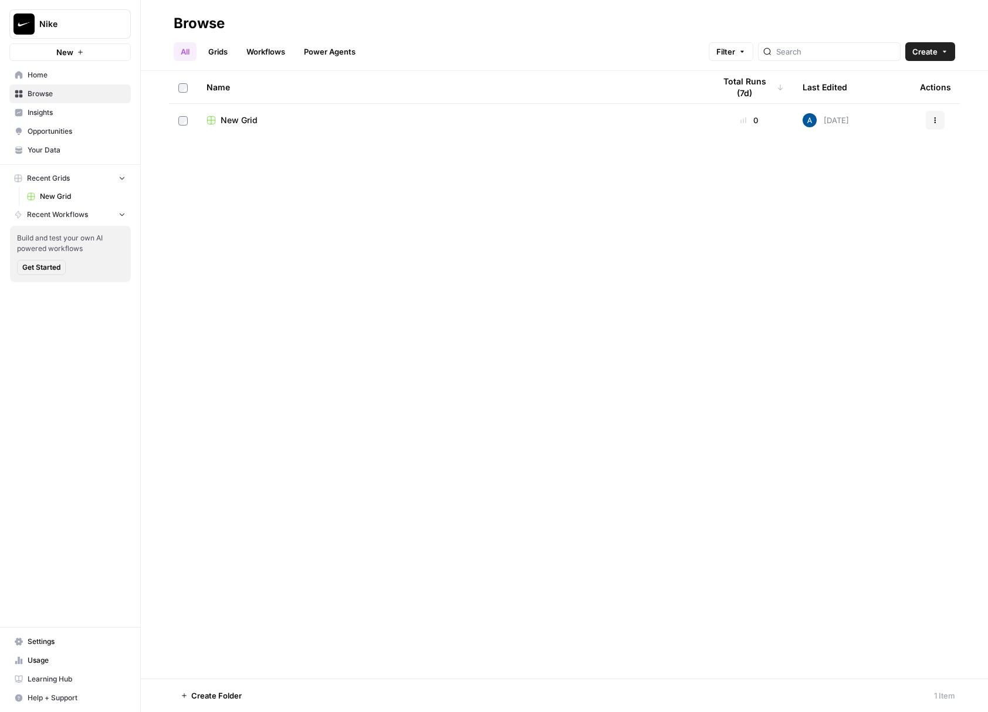
click at [51, 31] on button "Nike" at bounding box center [69, 23] width 121 height 29
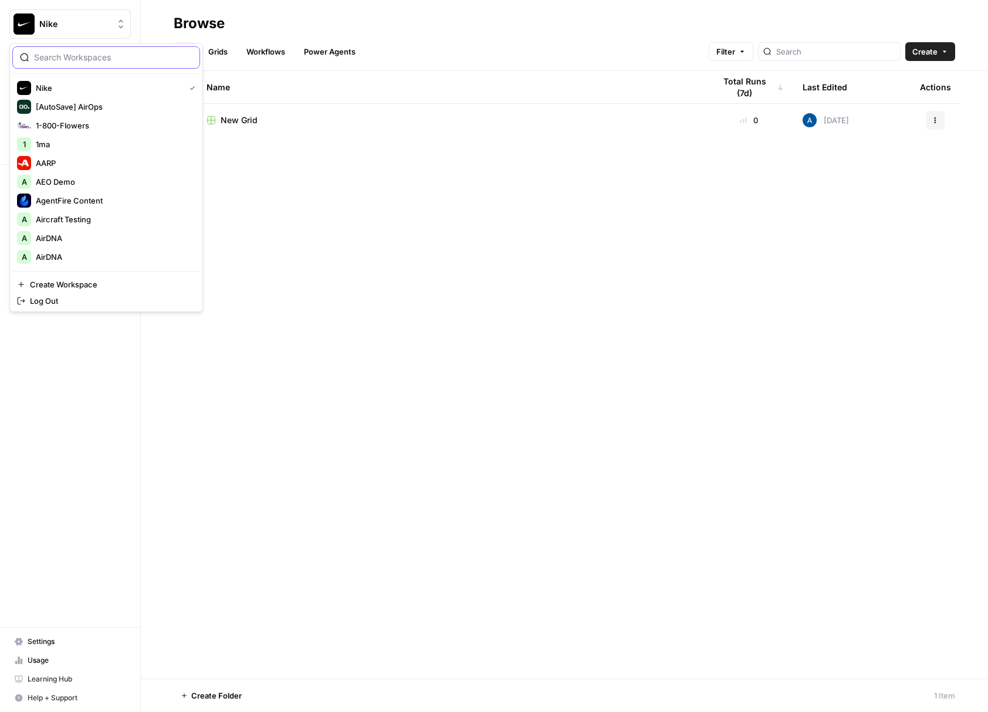
click at [96, 58] on input "search" at bounding box center [113, 58] width 158 height 12
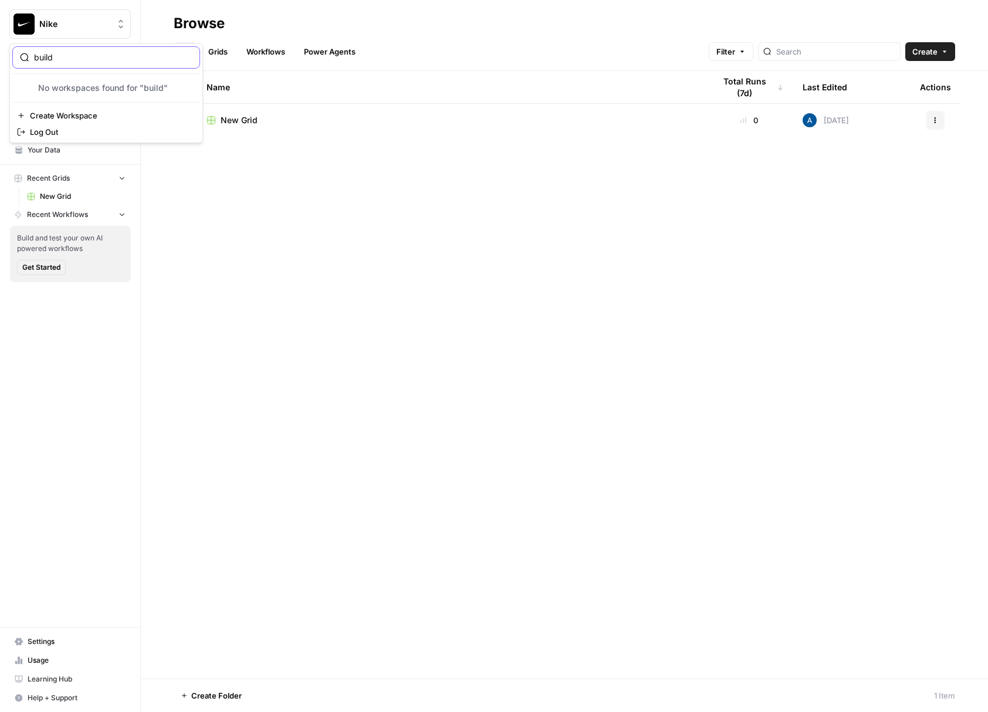
type input "build"
drag, startPoint x: 62, startPoint y: 90, endPoint x: 12, endPoint y: 114, distance: 55.1
click at [62, 90] on span "AirOps Builders" at bounding box center [113, 88] width 155 height 12
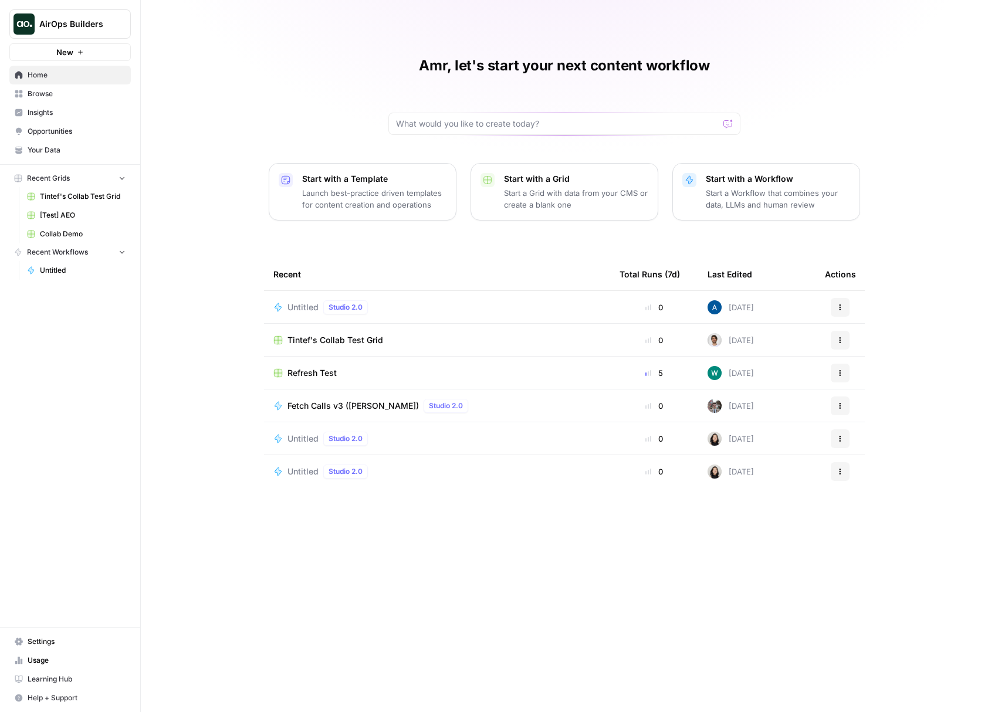
click at [305, 319] on td "Untitled Studio 2.0" at bounding box center [437, 307] width 346 height 32
click at [305, 310] on span "Untitled" at bounding box center [303, 308] width 31 height 12
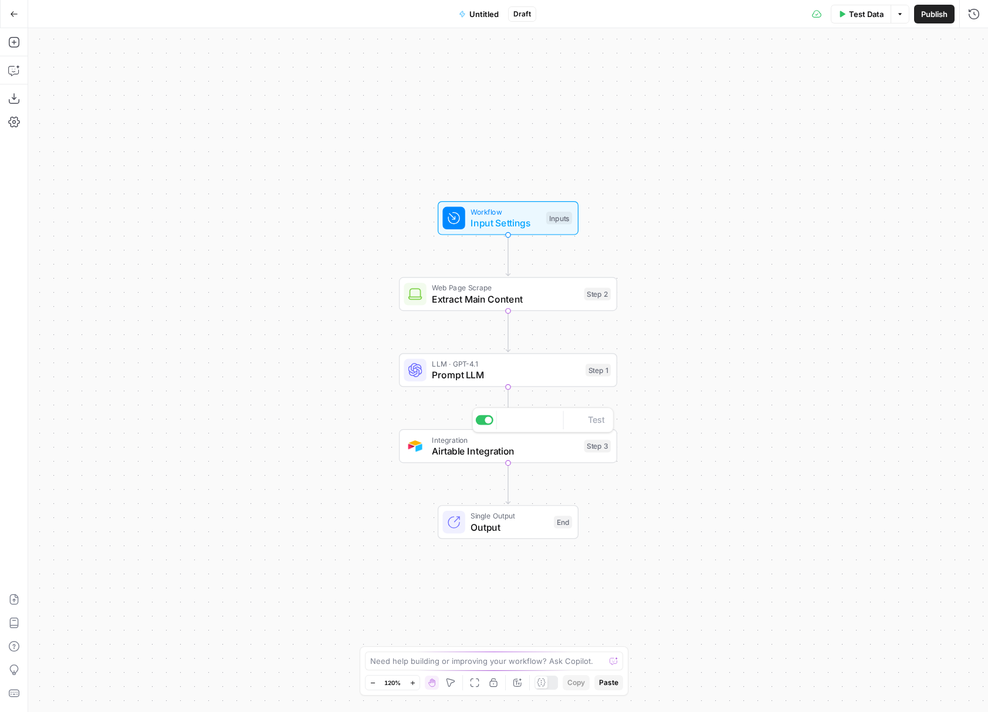
click at [476, 447] on span "Airtable Integration" at bounding box center [505, 451] width 147 height 14
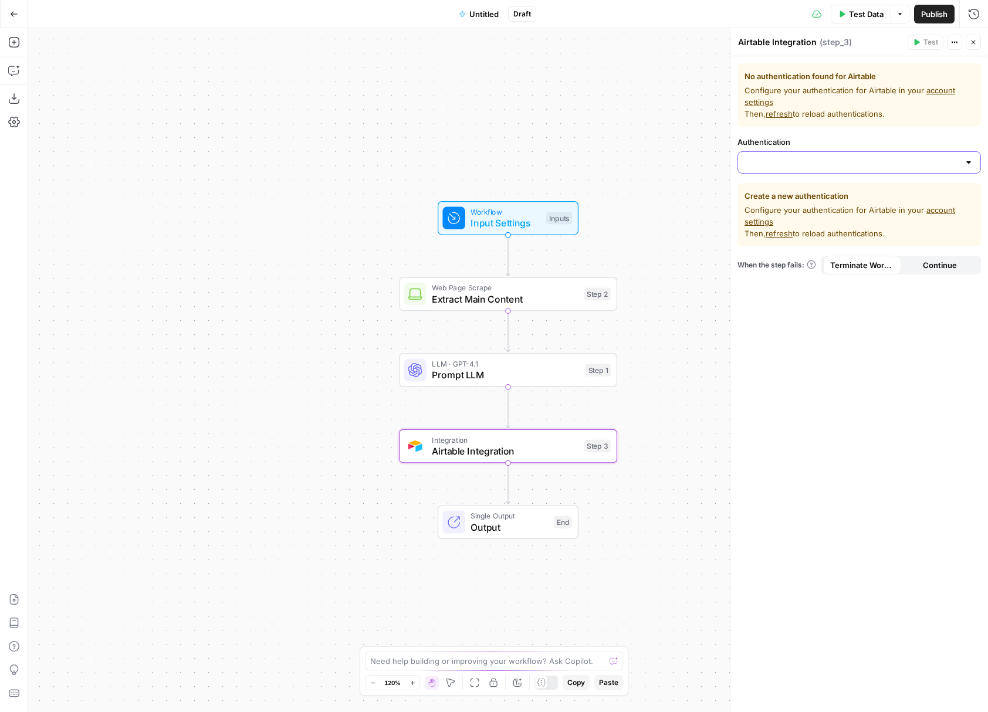
click at [800, 161] on input "Authentication" at bounding box center [852, 163] width 214 height 12
click at [792, 157] on input "Authentication" at bounding box center [852, 163] width 214 height 12
click at [21, 37] on button "Add Steps" at bounding box center [14, 42] width 19 height 19
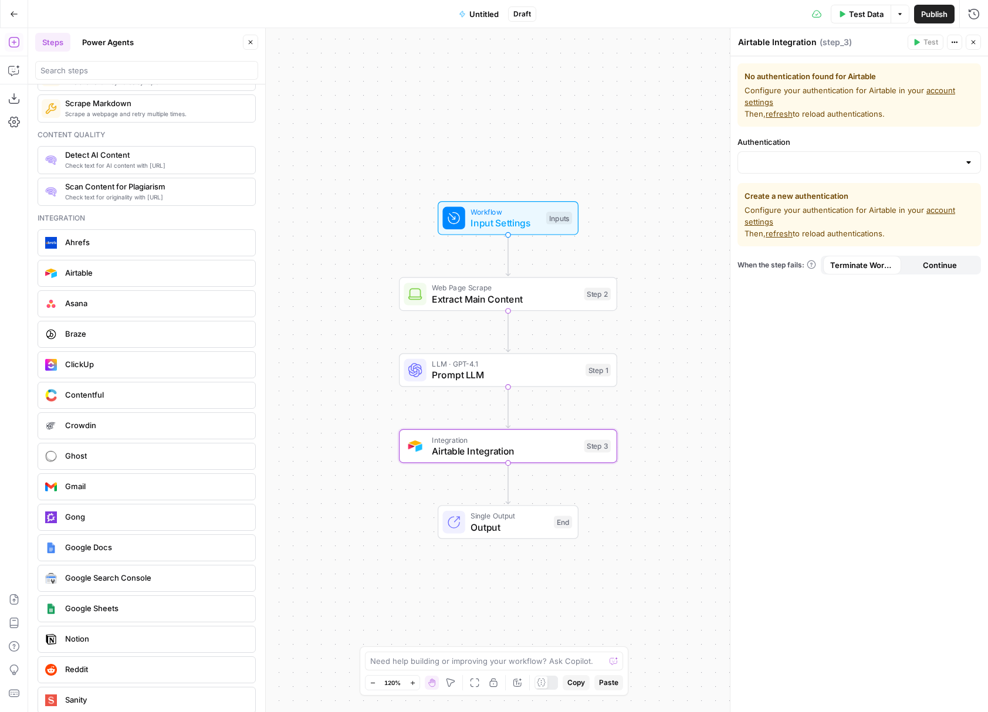
scroll to position [2047, 0]
click at [110, 371] on div "ClickUp" at bounding box center [146, 364] width 209 height 19
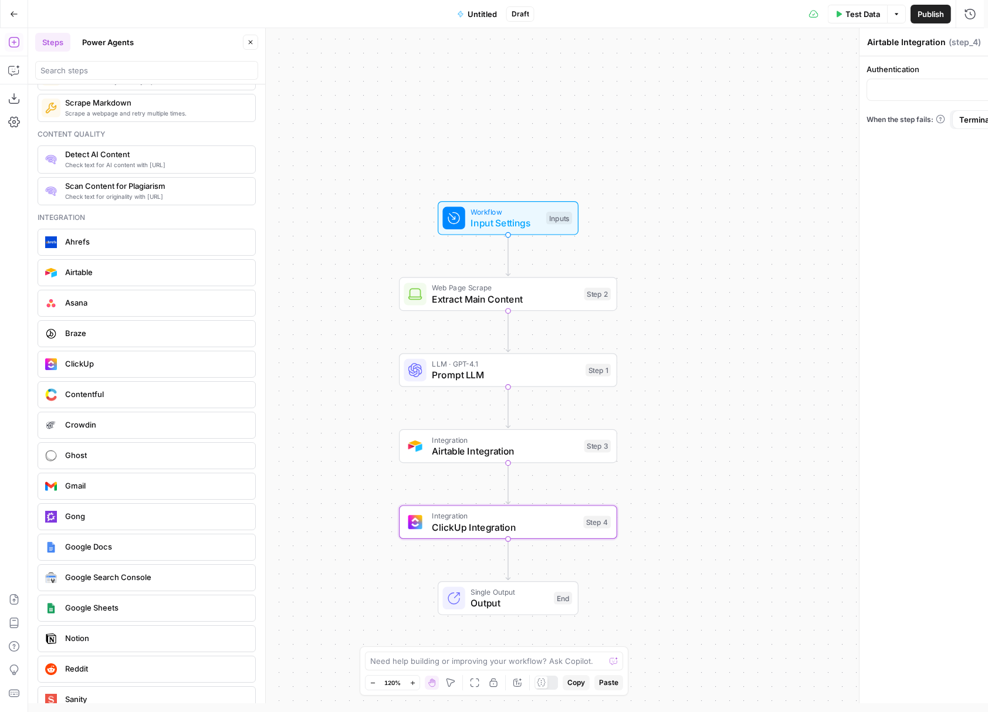
type textarea "ClickUp Integration"
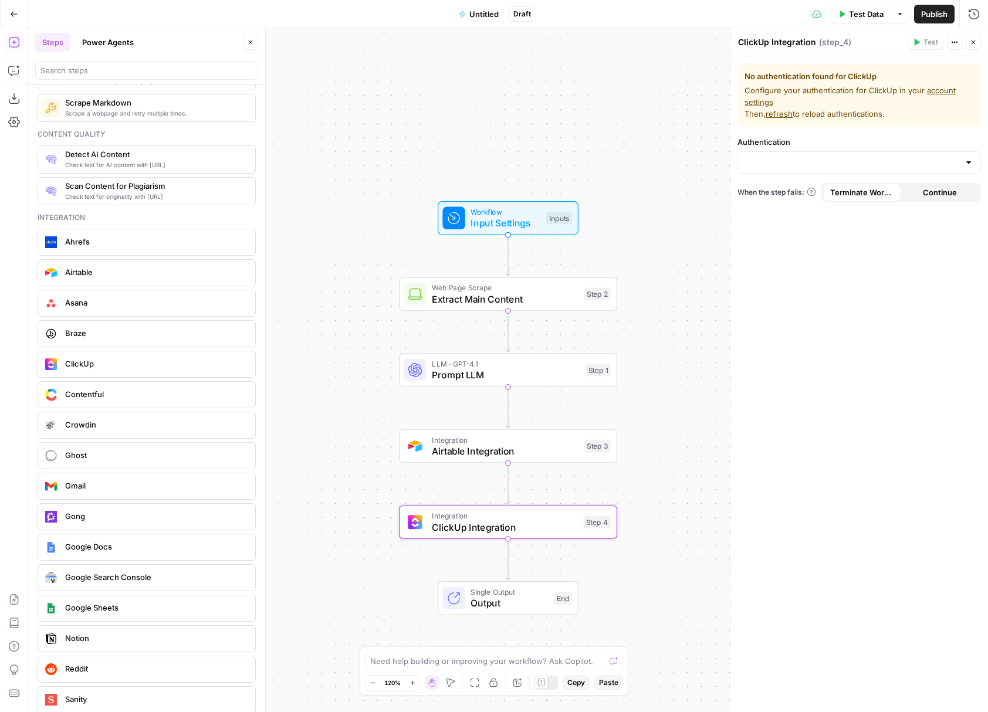
click at [807, 151] on div at bounding box center [860, 162] width 244 height 22
click at [536, 137] on div "Workflow Input Settings Inputs Web Page Scrape Extract Main Content Step 2 LLM …" at bounding box center [508, 370] width 960 height 684
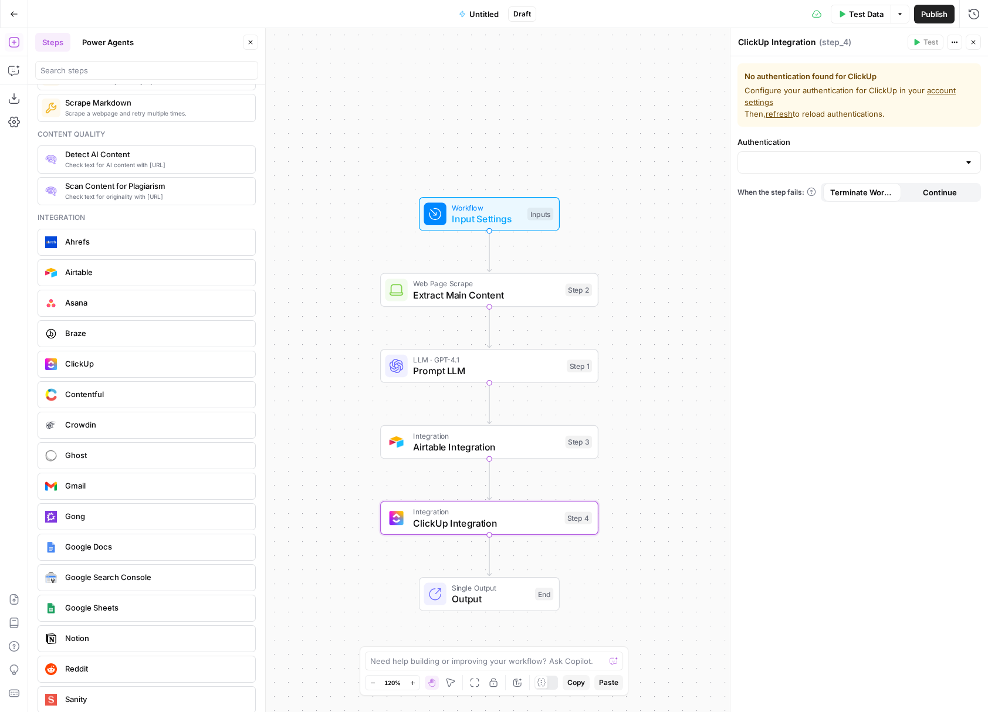
click at [10, 25] on div "Go Back" at bounding box center [14, 14] width 28 height 28
click at [11, 22] on button "Go Back" at bounding box center [14, 14] width 21 height 21
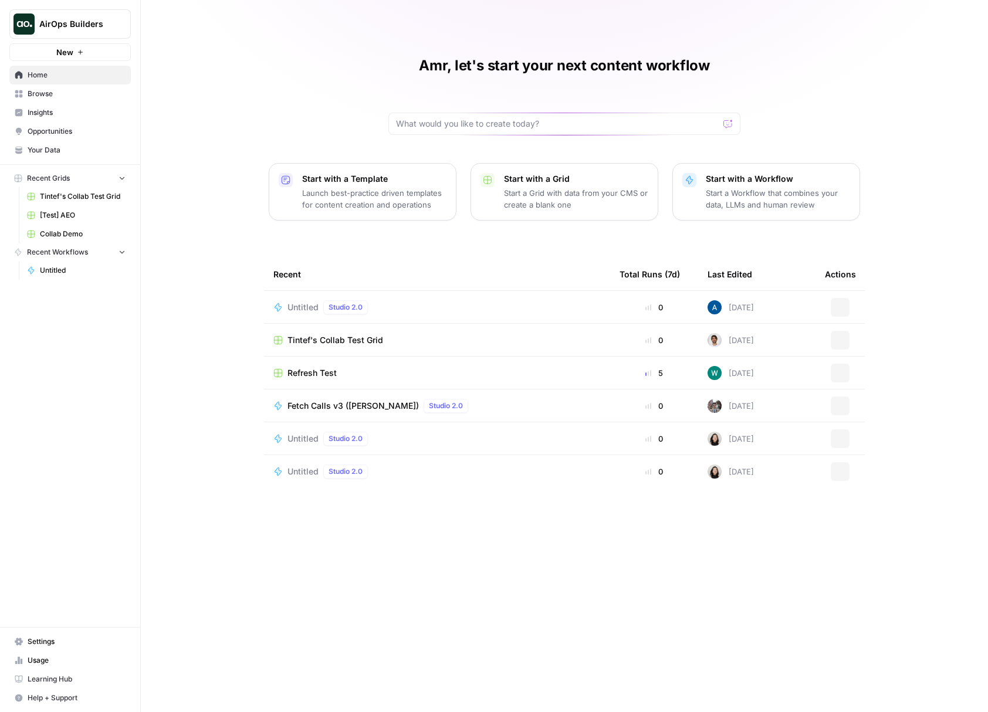
click at [32, 25] on img "Workspace: AirOps Builders" at bounding box center [23, 23] width 21 height 21
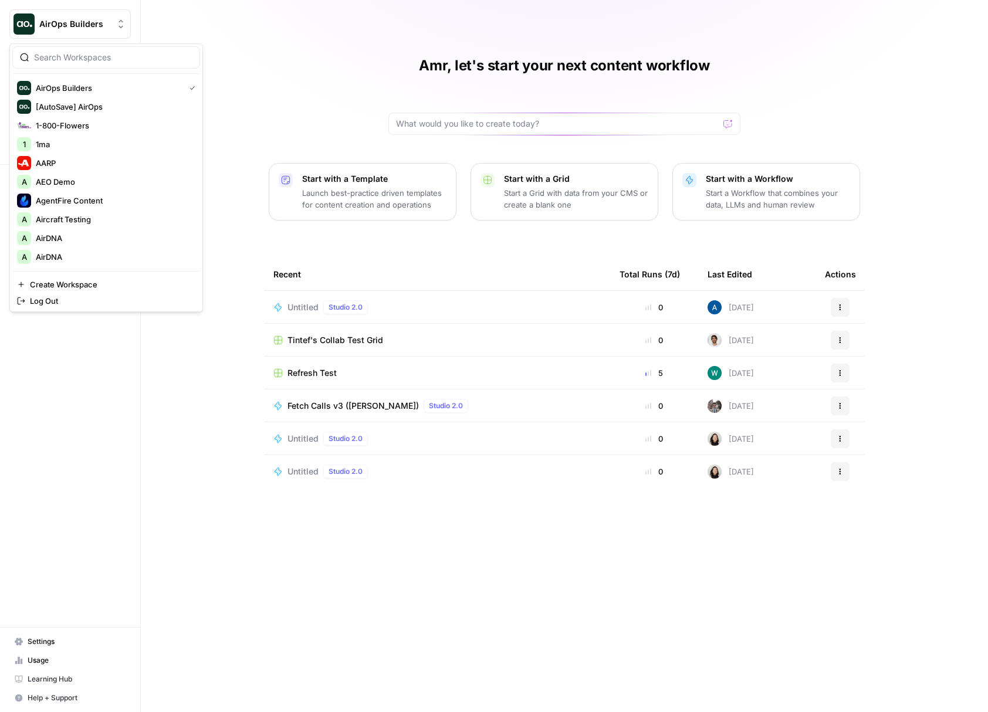
type input "q"
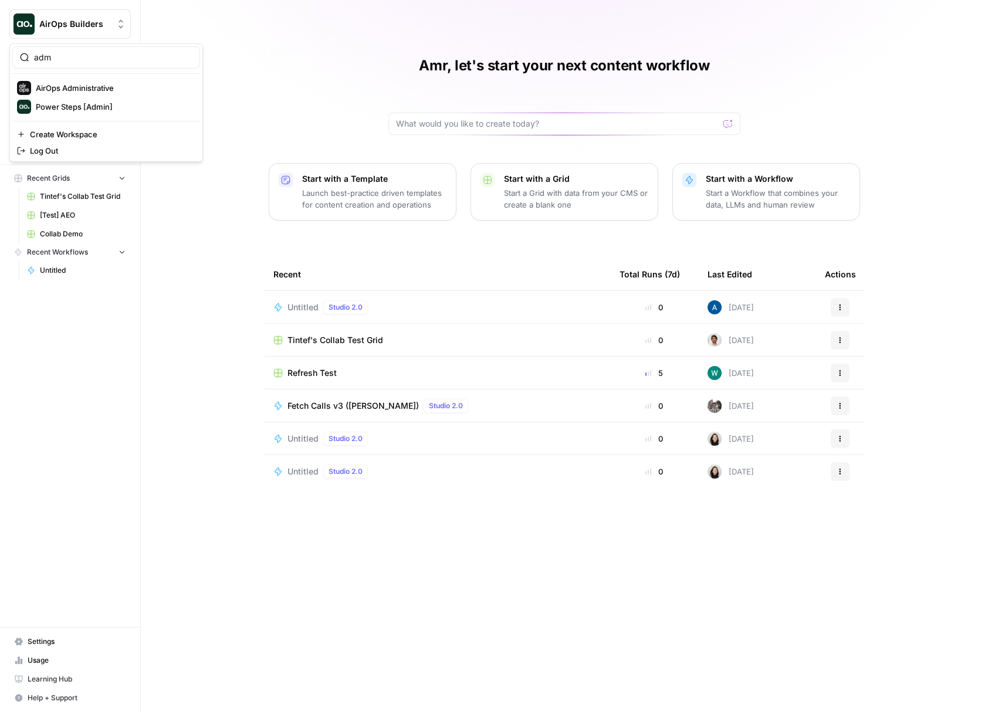
type input "adm"
click at [93, 89] on span "AirOps Administrative" at bounding box center [113, 88] width 155 height 12
